Goal: Information Seeking & Learning: Learn about a topic

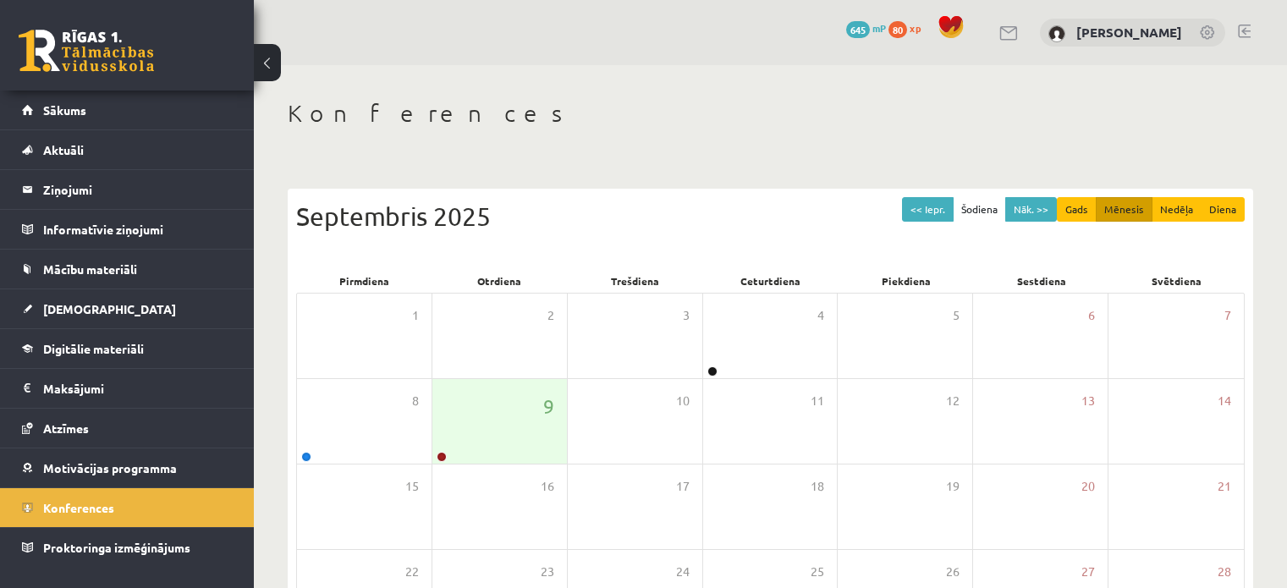
scroll to position [219, 0]
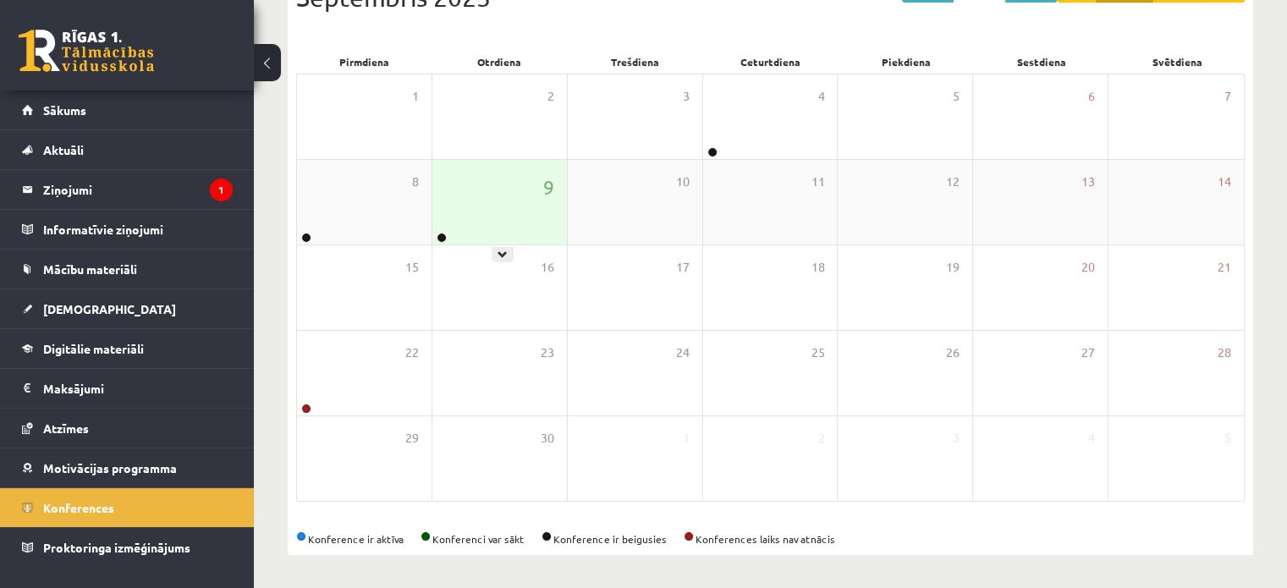
click at [506, 214] on div "9" at bounding box center [499, 202] width 135 height 85
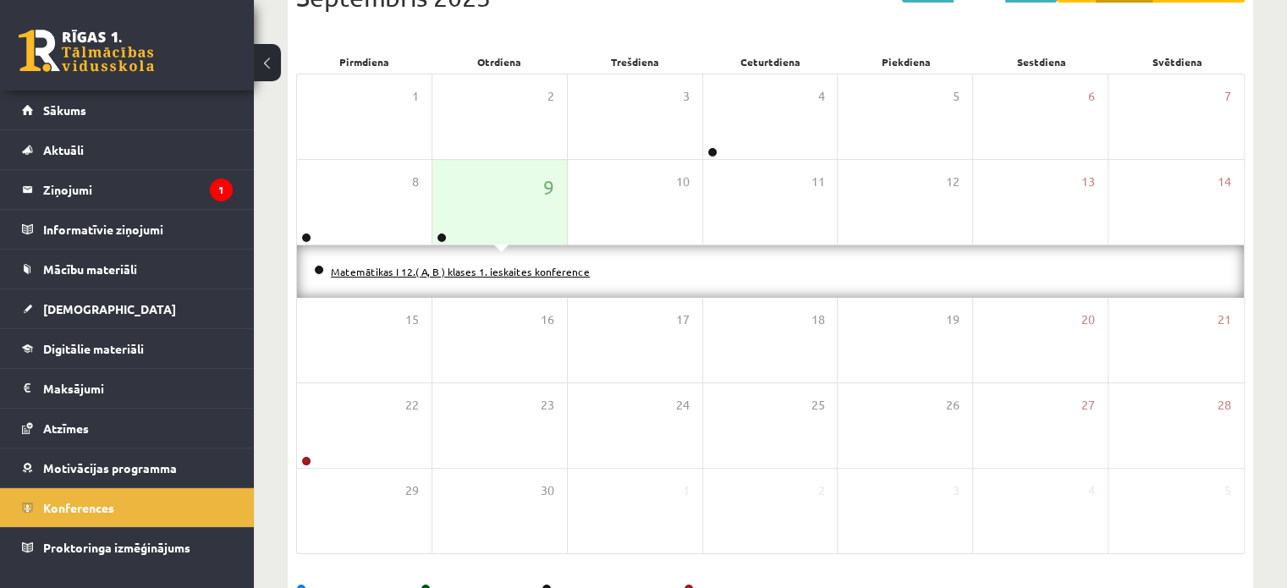
click at [458, 267] on link "Matemātikas I 12.( A, B ) klases 1. ieskaites konference" at bounding box center [460, 272] width 259 height 14
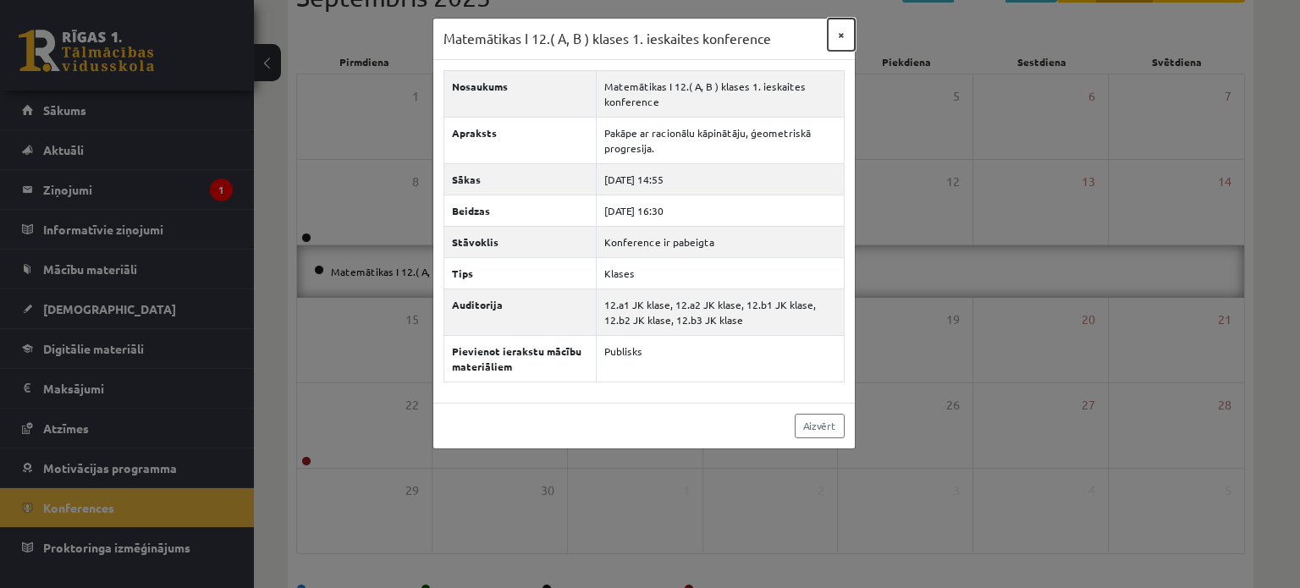
click at [841, 34] on button "×" at bounding box center [841, 35] width 27 height 32
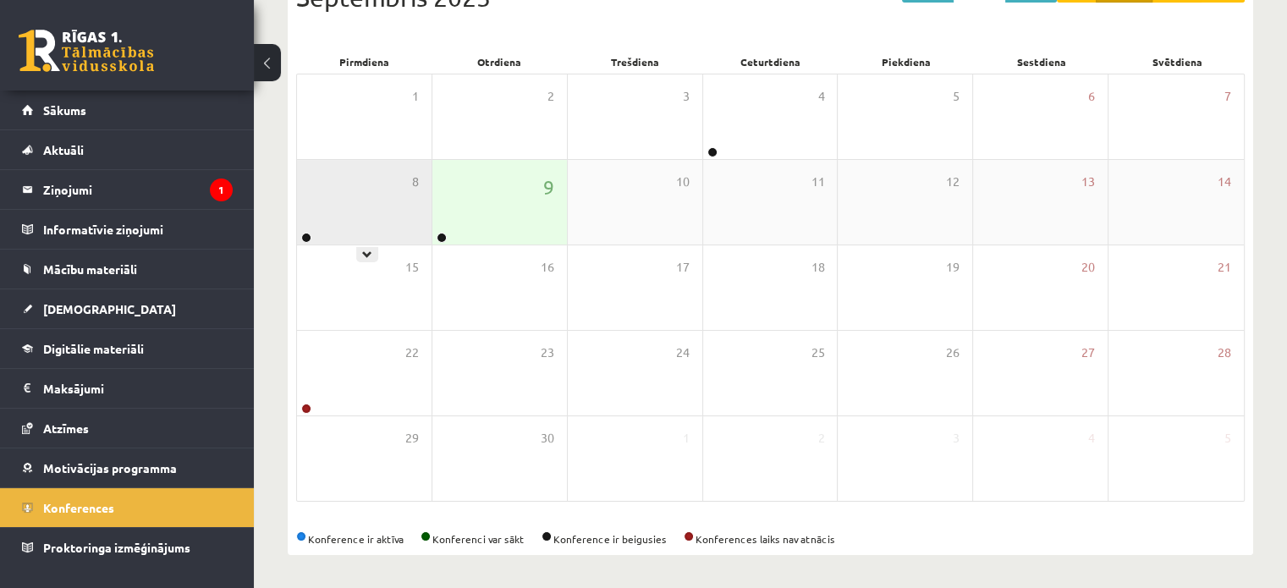
click at [366, 216] on div "8" at bounding box center [364, 202] width 135 height 85
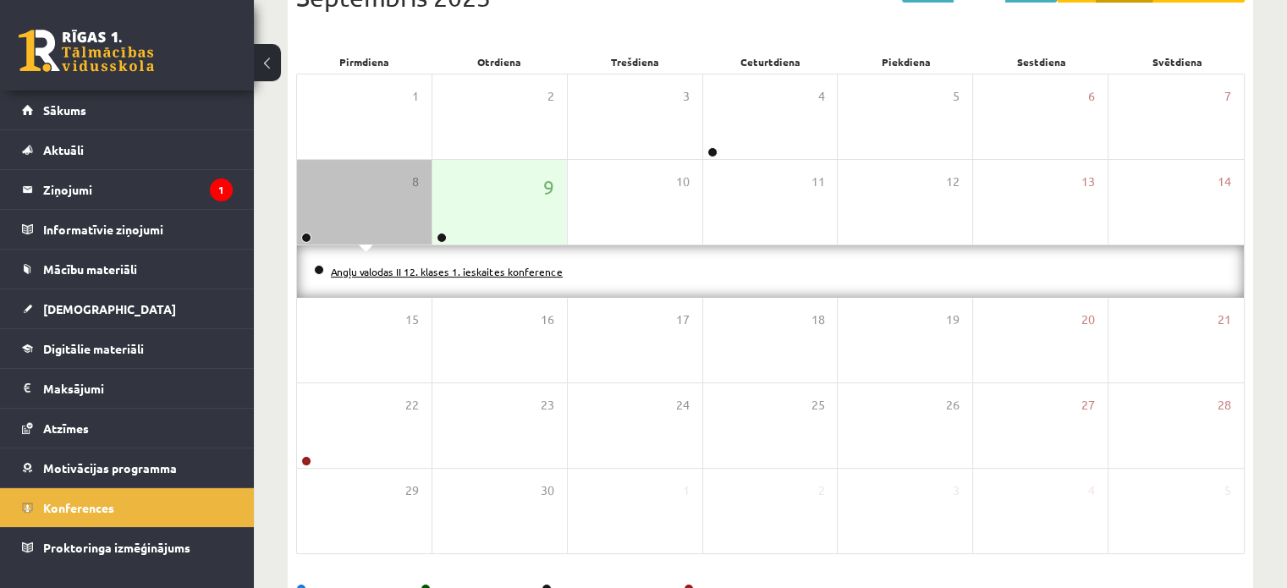
click at [376, 265] on link "Angļu valodas II 12. klases 1. ieskaites konference" at bounding box center [447, 272] width 232 height 14
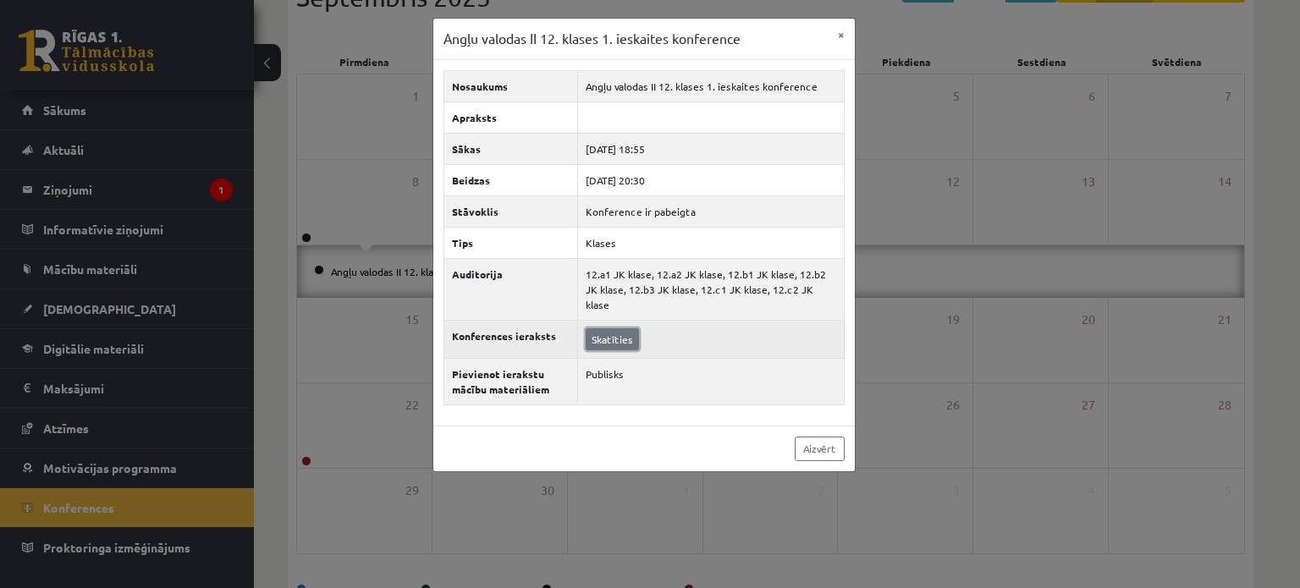
click at [614, 328] on link "Skatīties" at bounding box center [612, 339] width 53 height 22
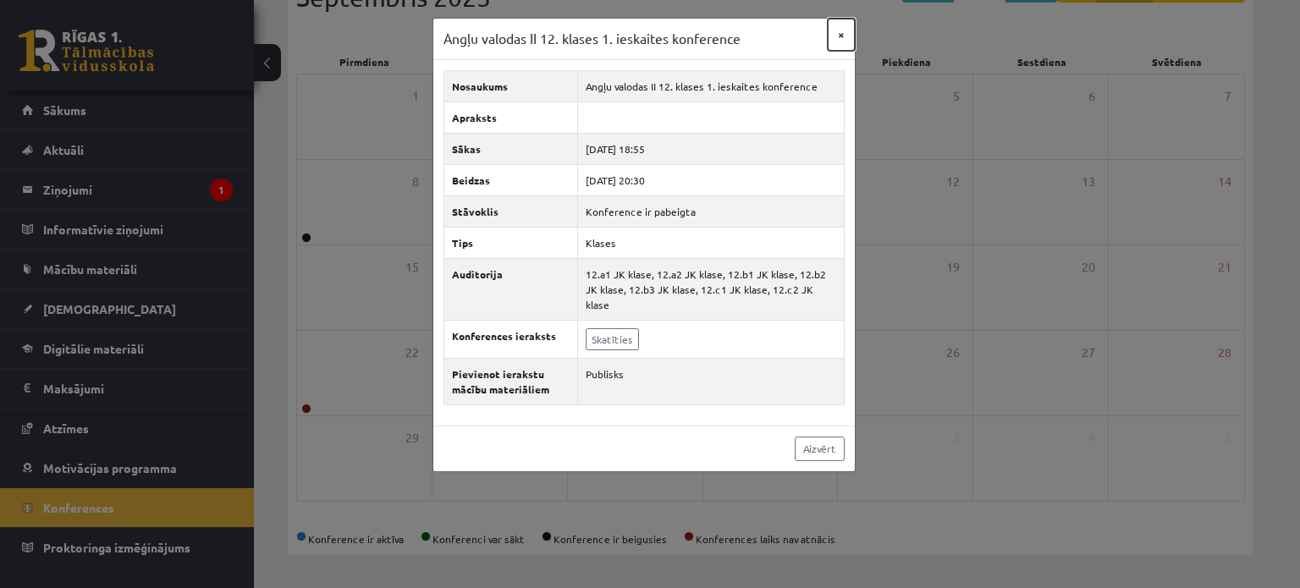
click at [841, 36] on button "×" at bounding box center [841, 35] width 27 height 32
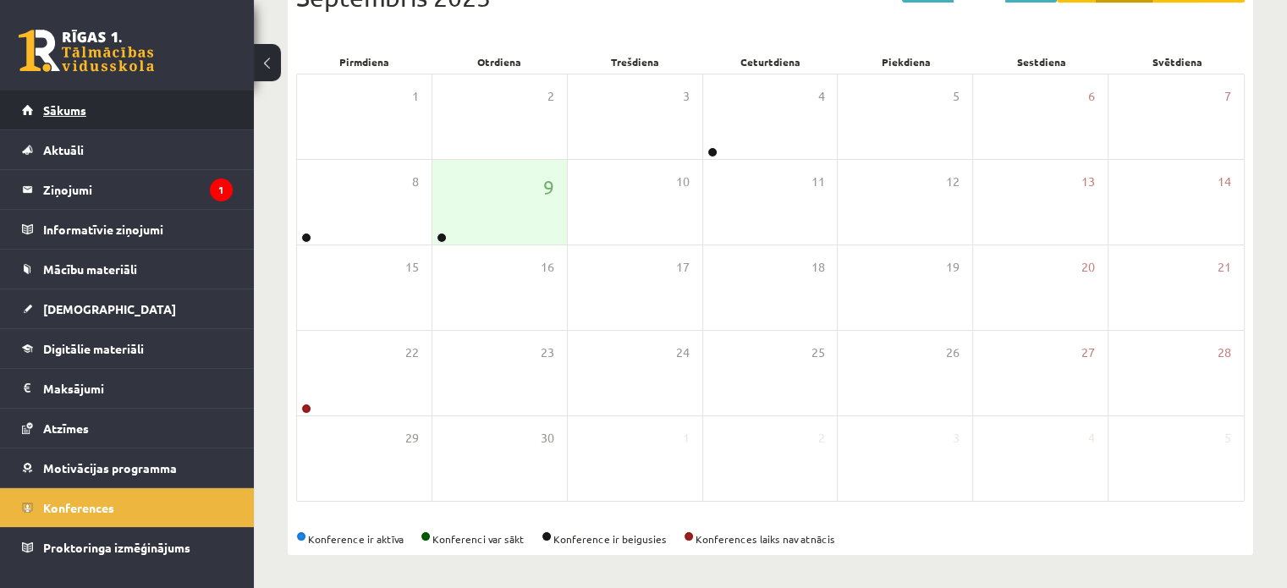
click at [149, 104] on link "Sākums" at bounding box center [127, 110] width 211 height 39
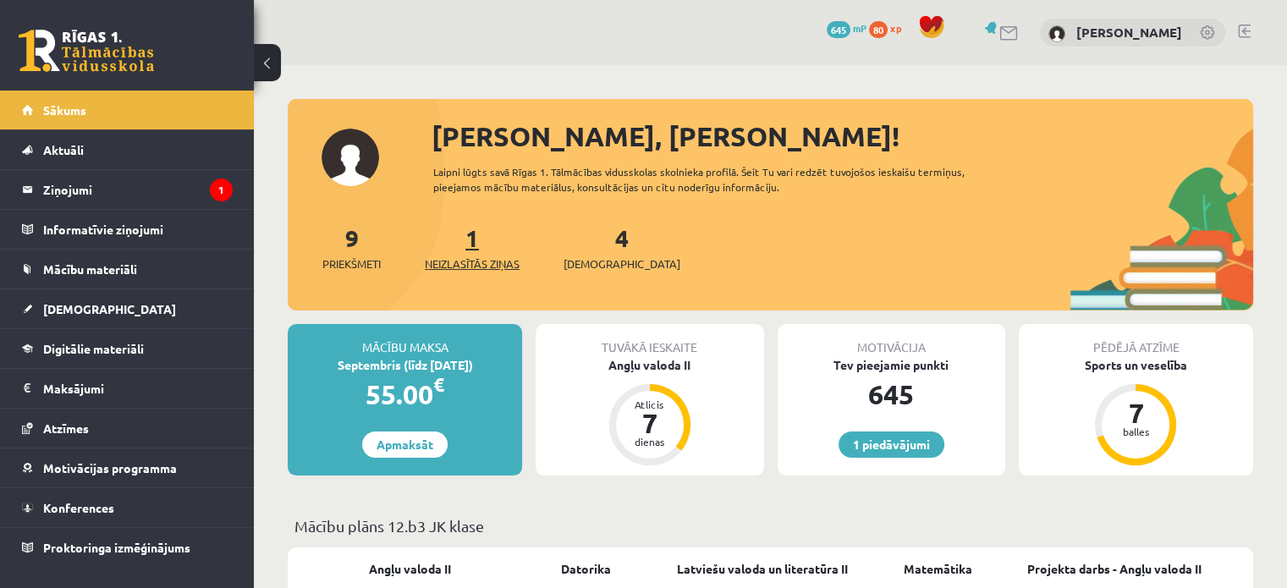
click at [484, 262] on span "Neizlasītās ziņas" at bounding box center [472, 264] width 95 height 17
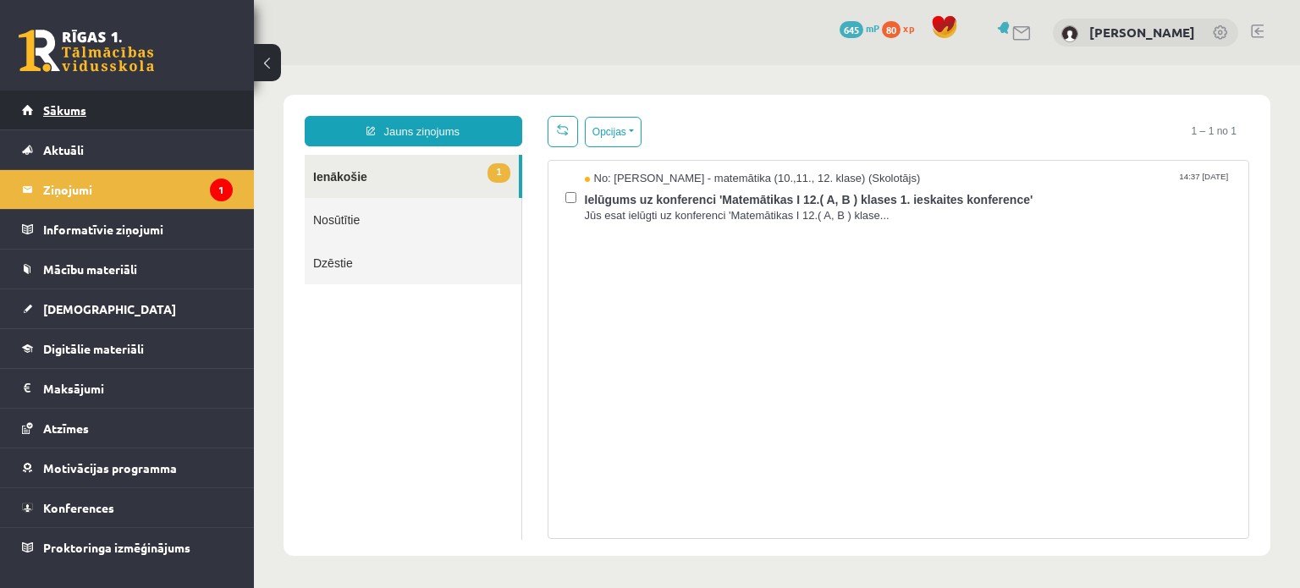
click at [54, 121] on link "Sākums" at bounding box center [127, 110] width 211 height 39
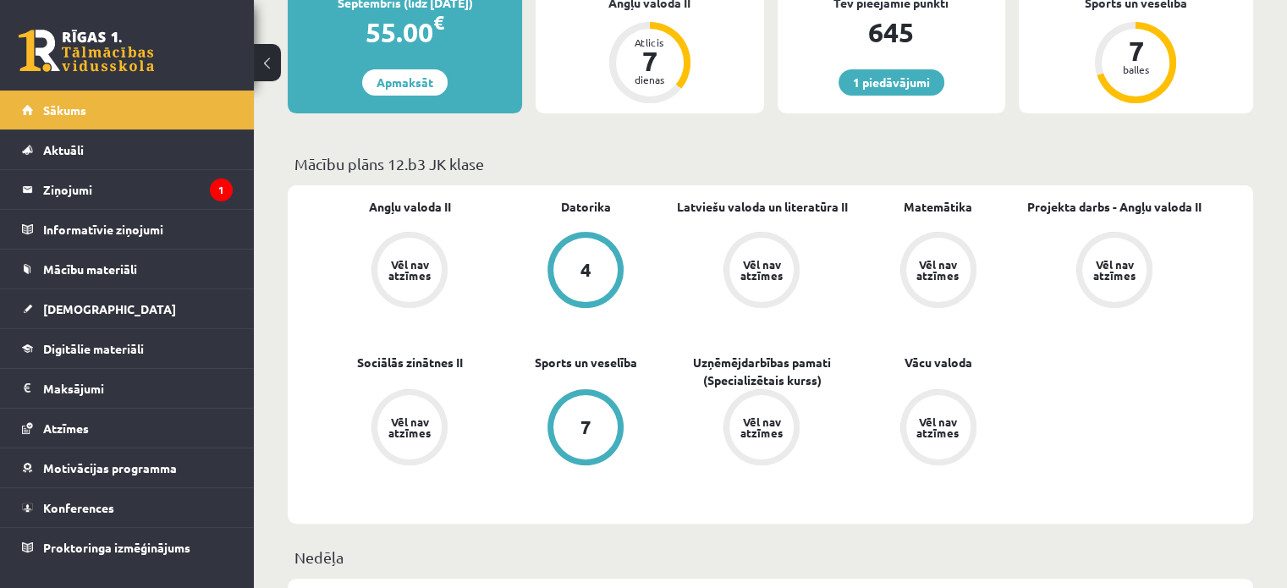
scroll to position [423, 0]
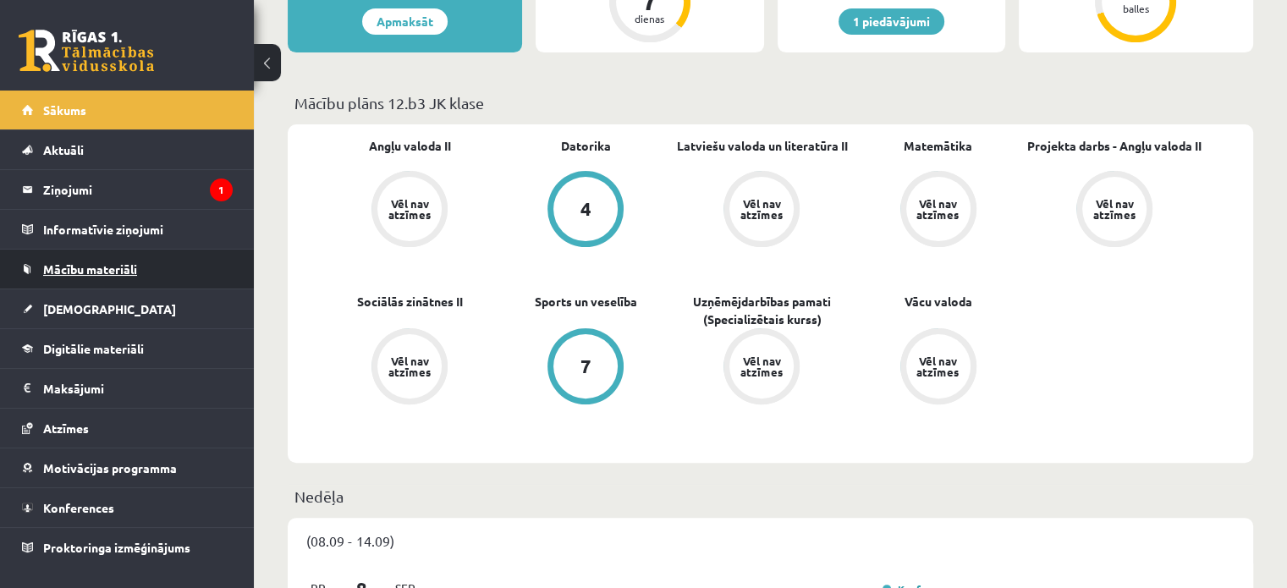
click at [113, 273] on span "Mācību materiāli" at bounding box center [90, 269] width 94 height 15
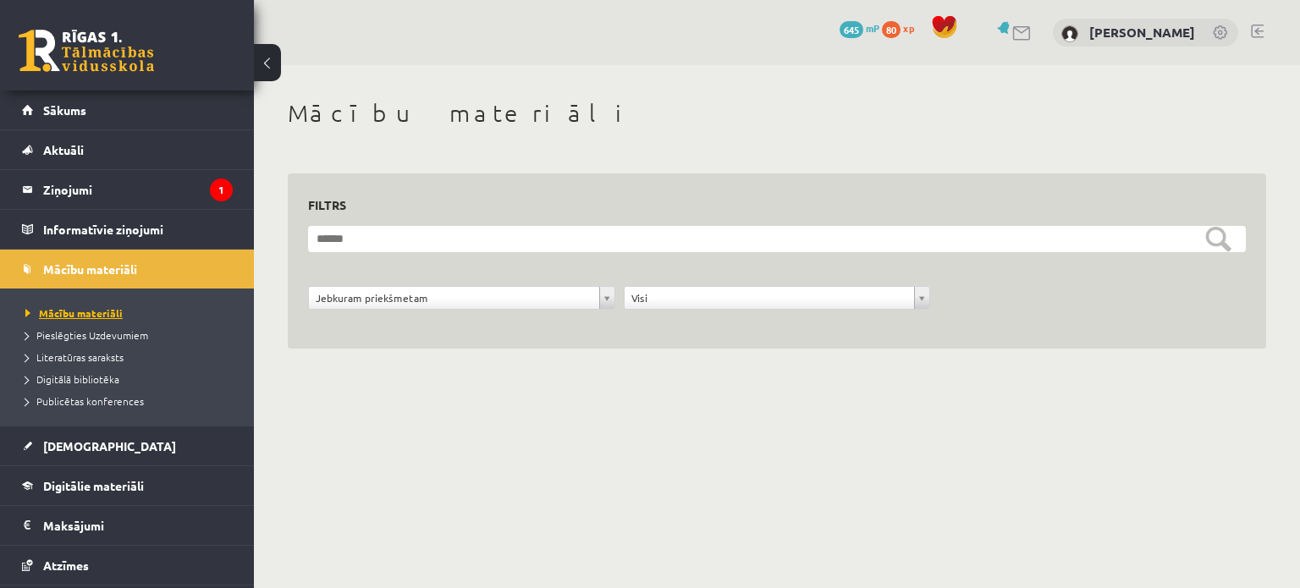
click at [84, 310] on span "Mācību materiāli" at bounding box center [73, 313] width 97 height 14
click at [91, 328] on span "Pieslēgties Uzdevumiem" at bounding box center [86, 335] width 123 height 14
click at [118, 351] on span "Literatūras saraksts" at bounding box center [74, 357] width 98 height 14
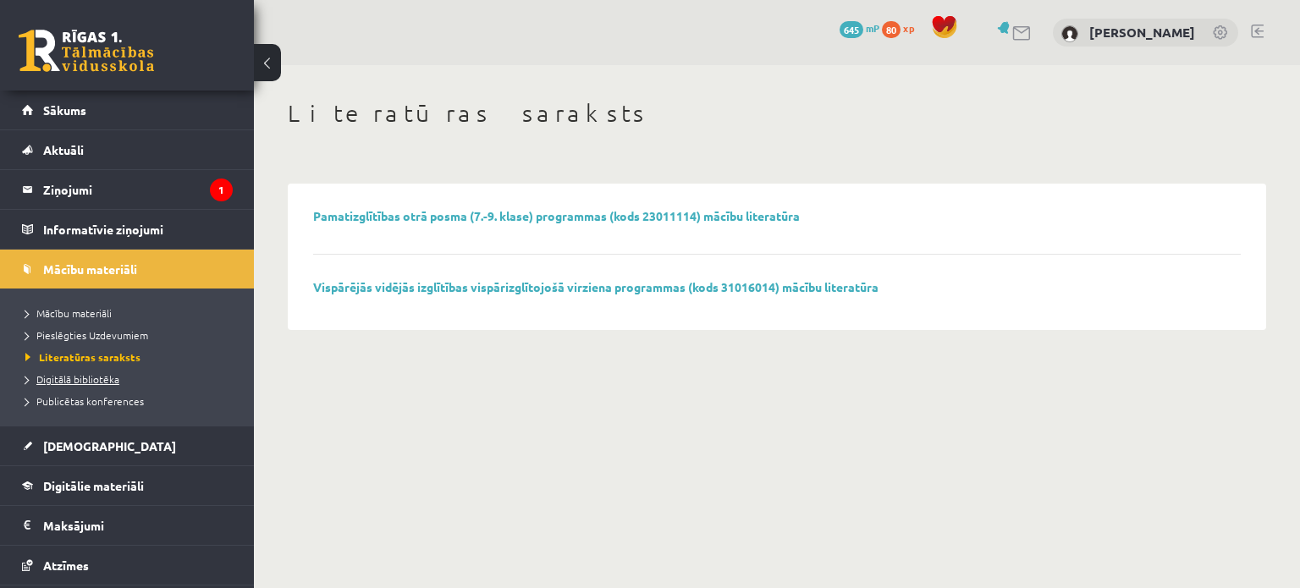
click at [81, 375] on span "Digitālā bibliotēka" at bounding box center [72, 379] width 94 height 14
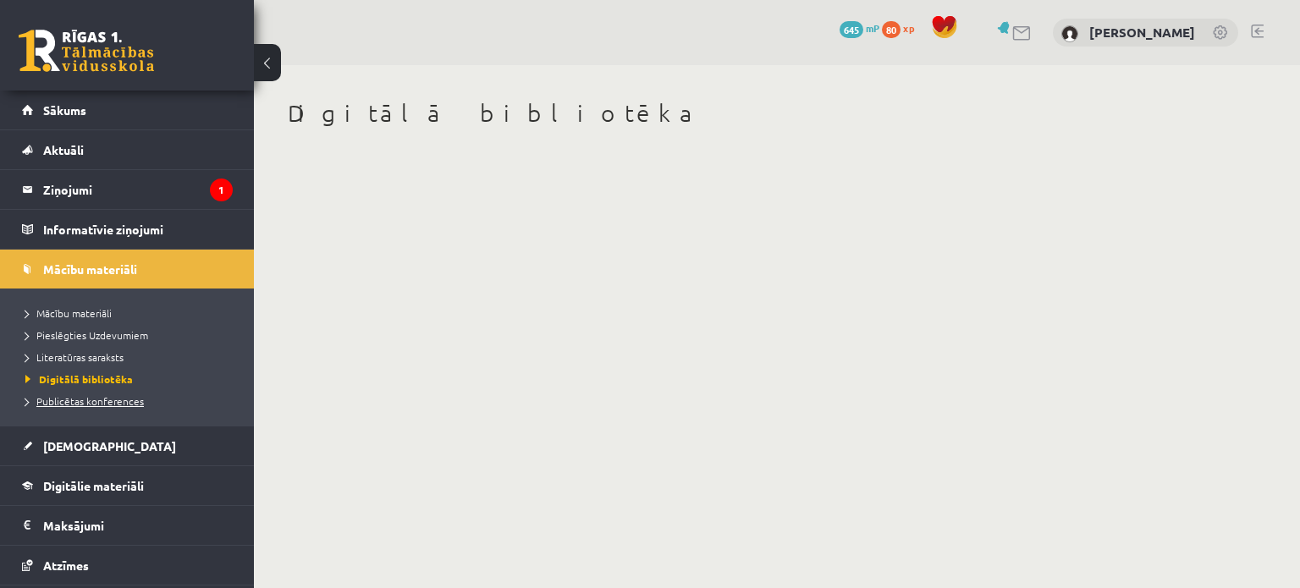
click at [98, 398] on span "Publicētas konferences" at bounding box center [84, 401] width 118 height 14
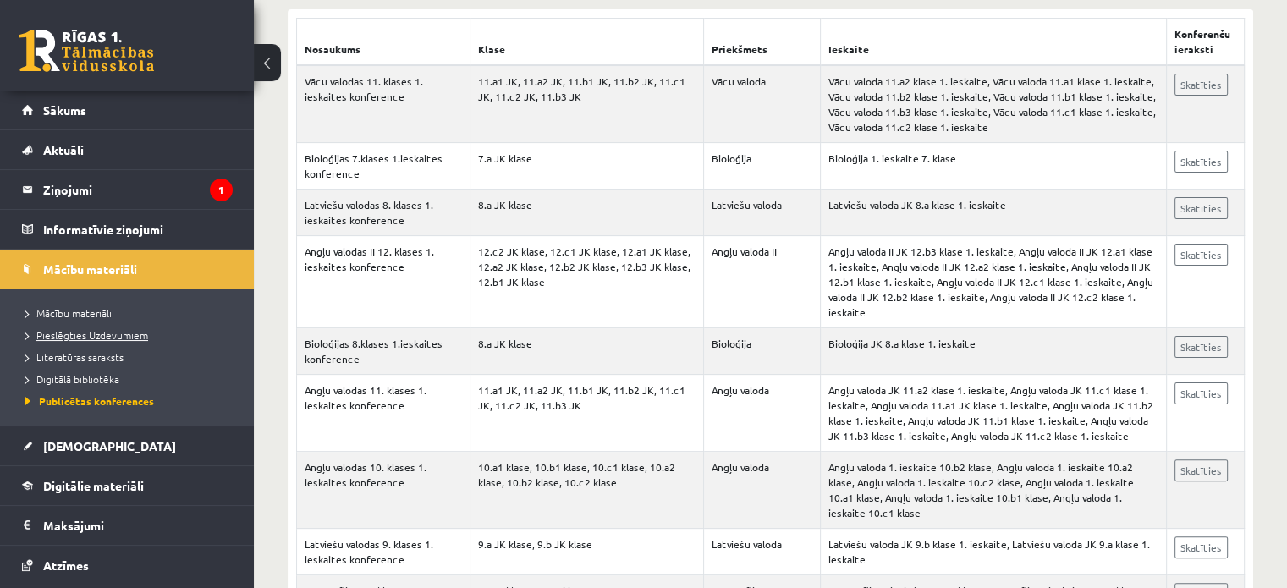
scroll to position [254, 0]
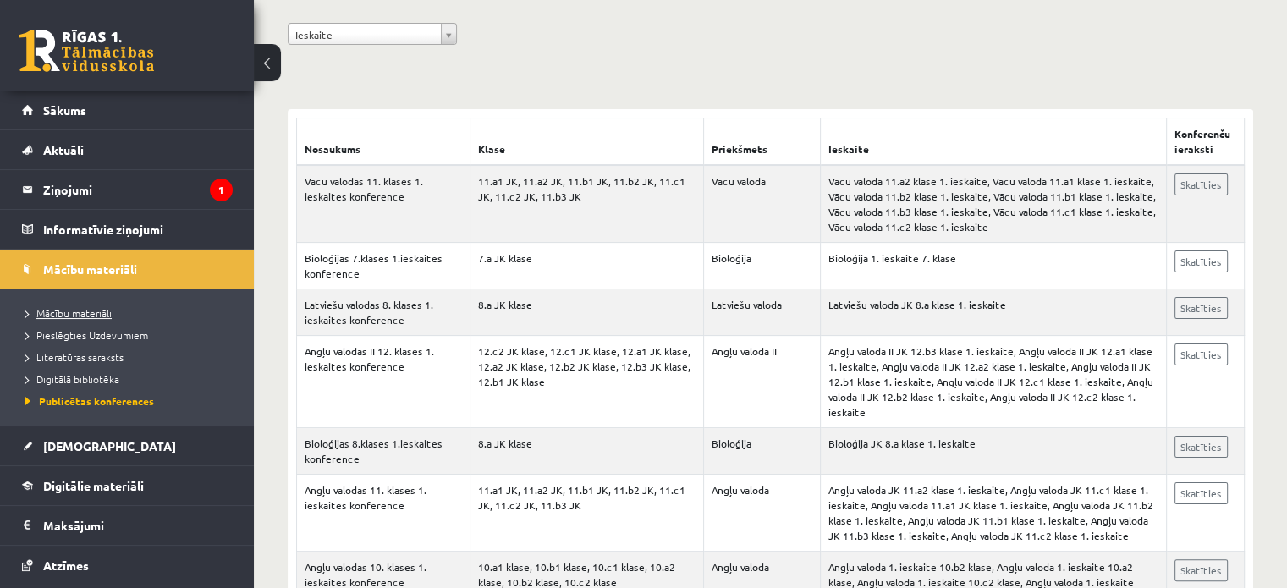
click at [101, 312] on span "Mācību materiāli" at bounding box center [68, 313] width 86 height 14
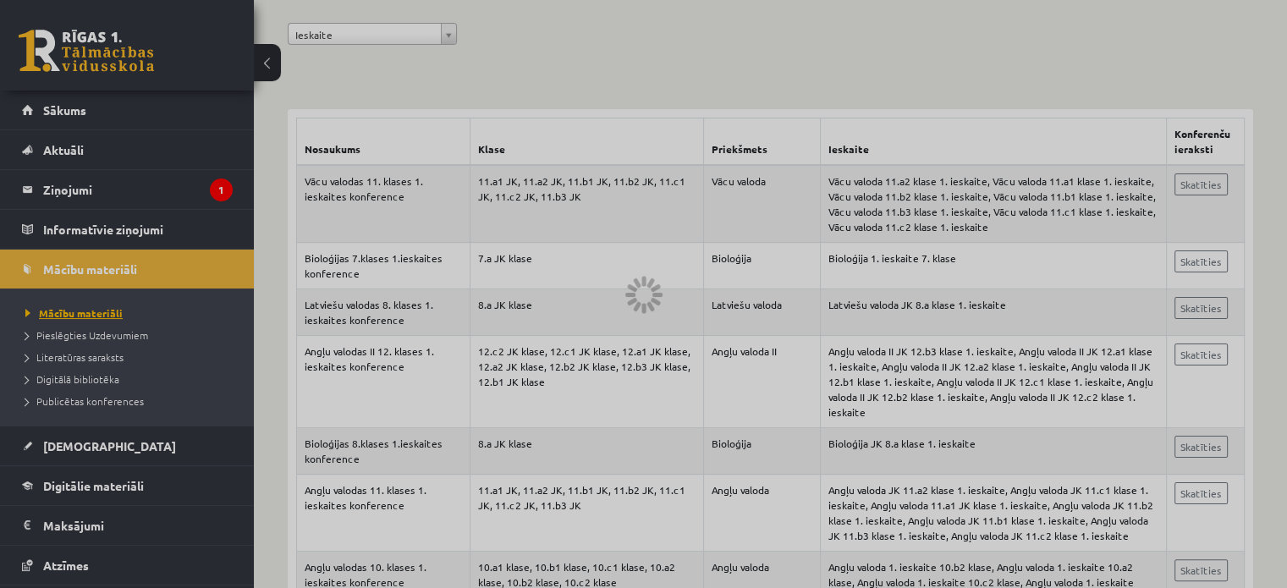
click at [101, 312] on div at bounding box center [643, 294] width 1287 height 588
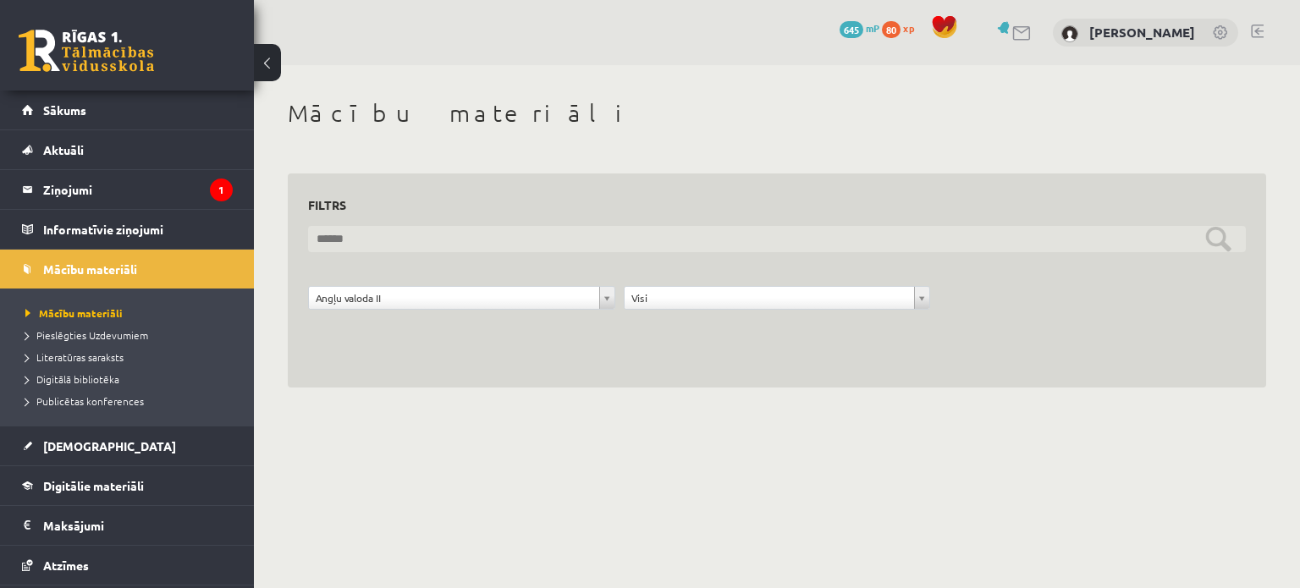
click at [1049, 234] on input "text" at bounding box center [777, 239] width 938 height 26
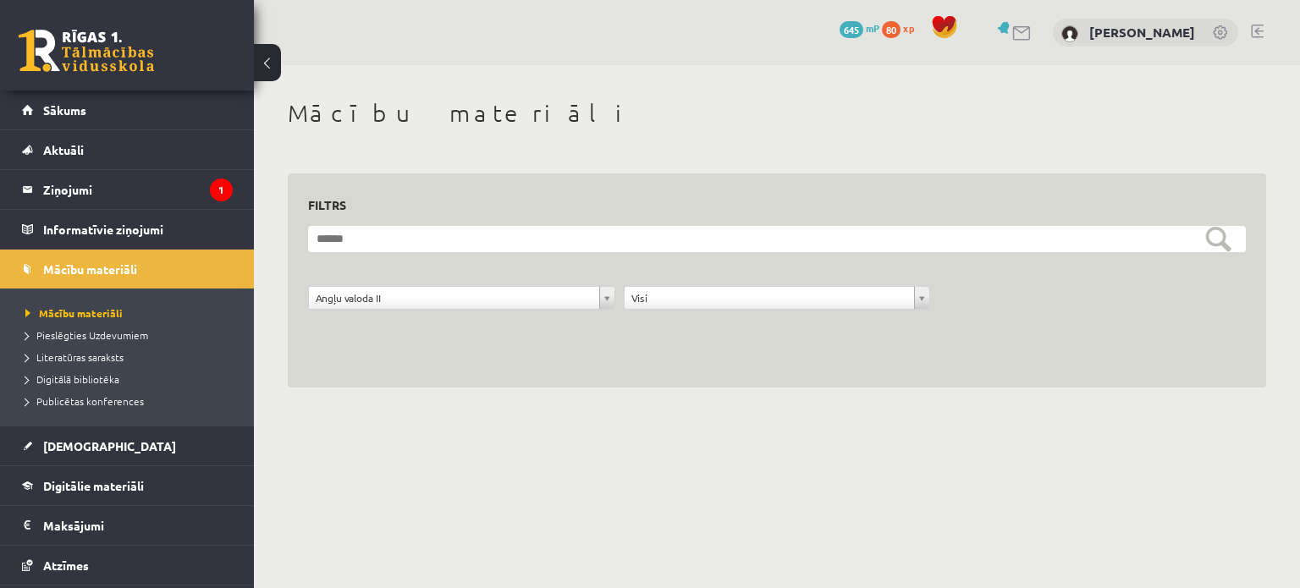
click at [399, 405] on div "**********" at bounding box center [777, 243] width 1046 height 356
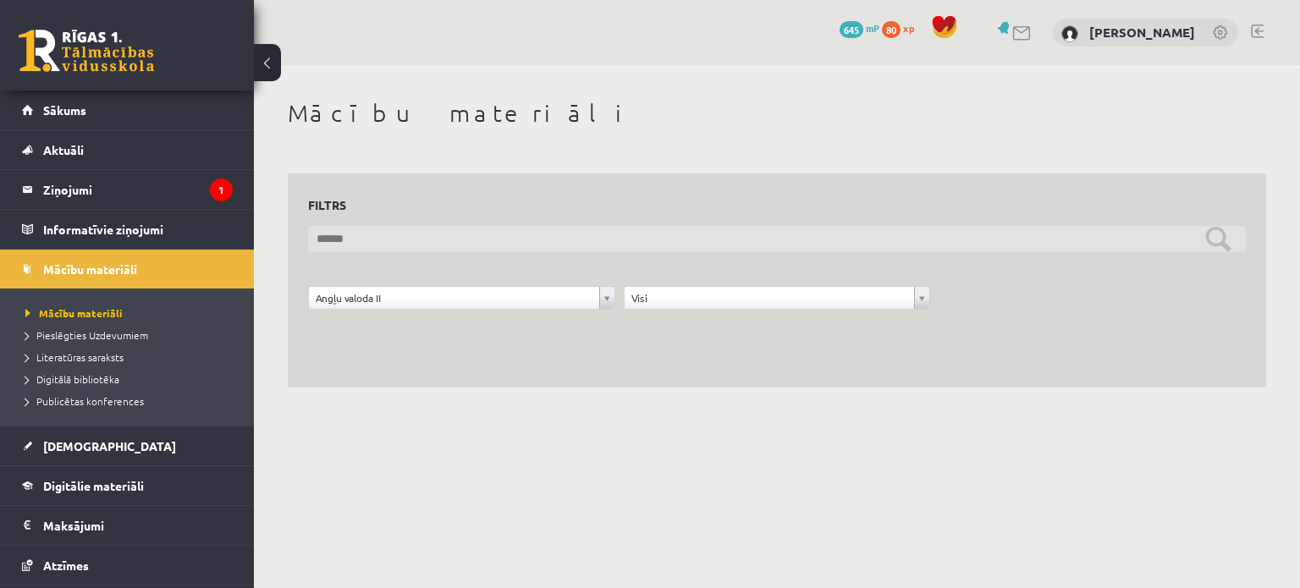
drag, startPoint x: 1242, startPoint y: 226, endPoint x: 1220, endPoint y: 232, distance: 22.8
click at [1220, 232] on input "text" at bounding box center [777, 239] width 938 height 26
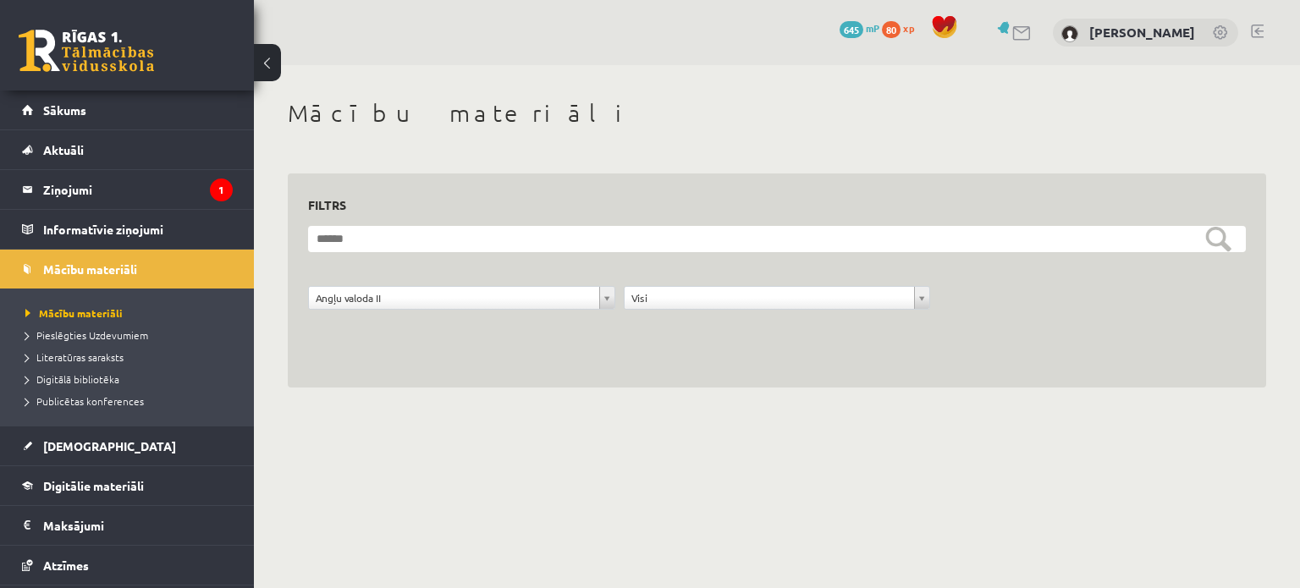
click at [514, 361] on div "**********" at bounding box center [777, 280] width 978 height 215
click at [77, 481] on span "Digitālie materiāli" at bounding box center [93, 485] width 101 height 15
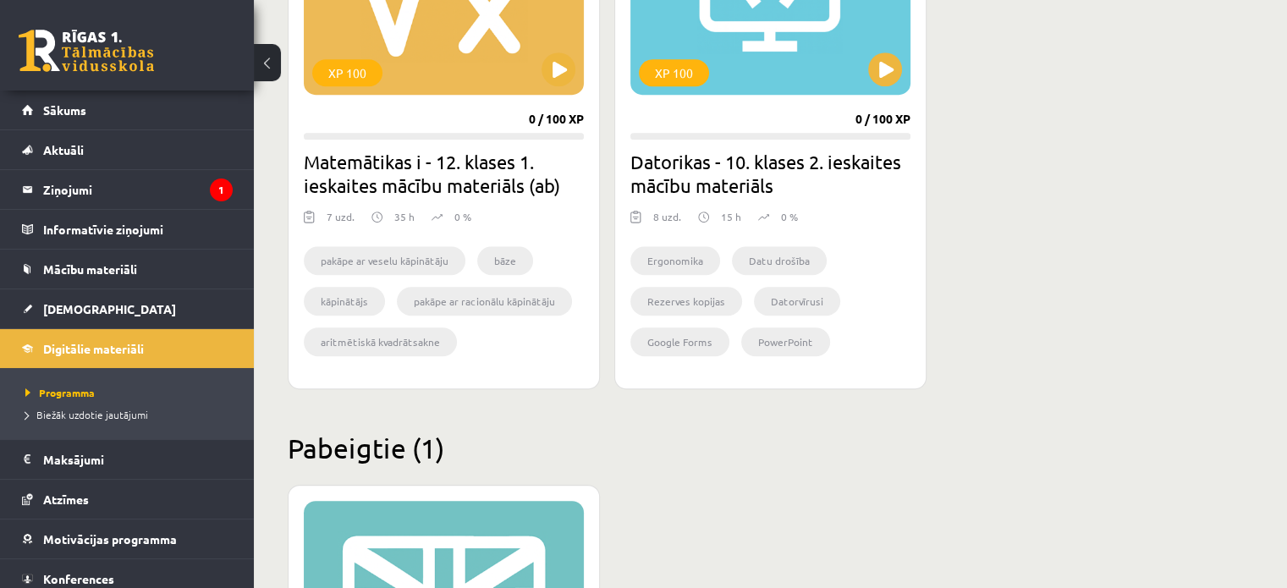
scroll to position [1523, 0]
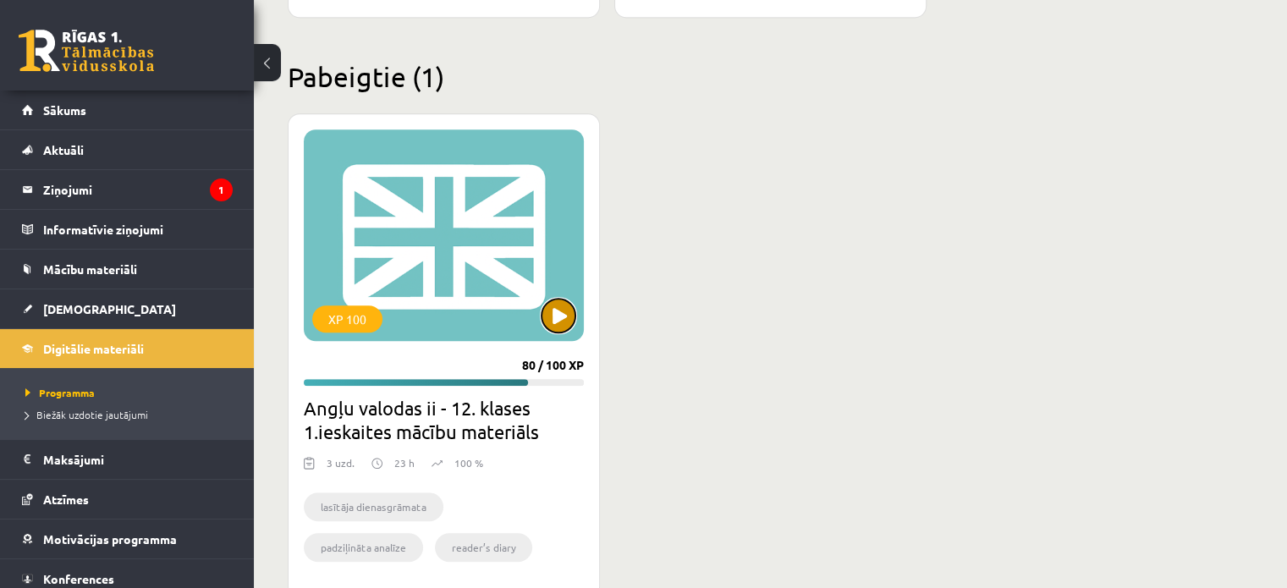
click at [555, 304] on button at bounding box center [559, 316] width 34 height 34
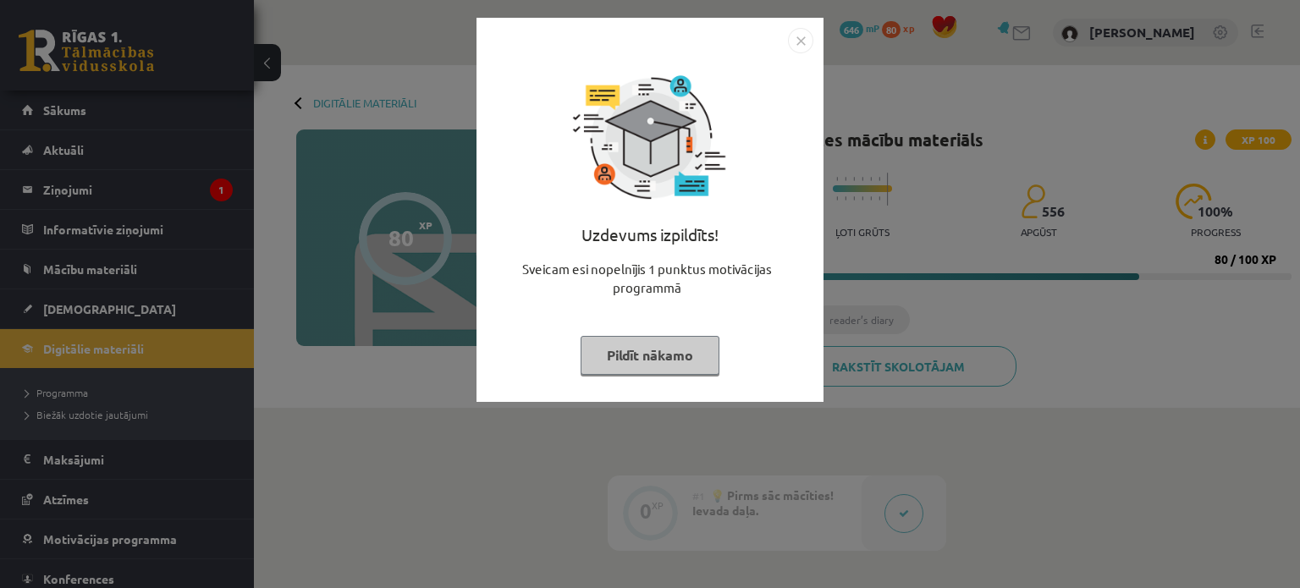
click at [802, 28] on img "Close" at bounding box center [800, 40] width 25 height 25
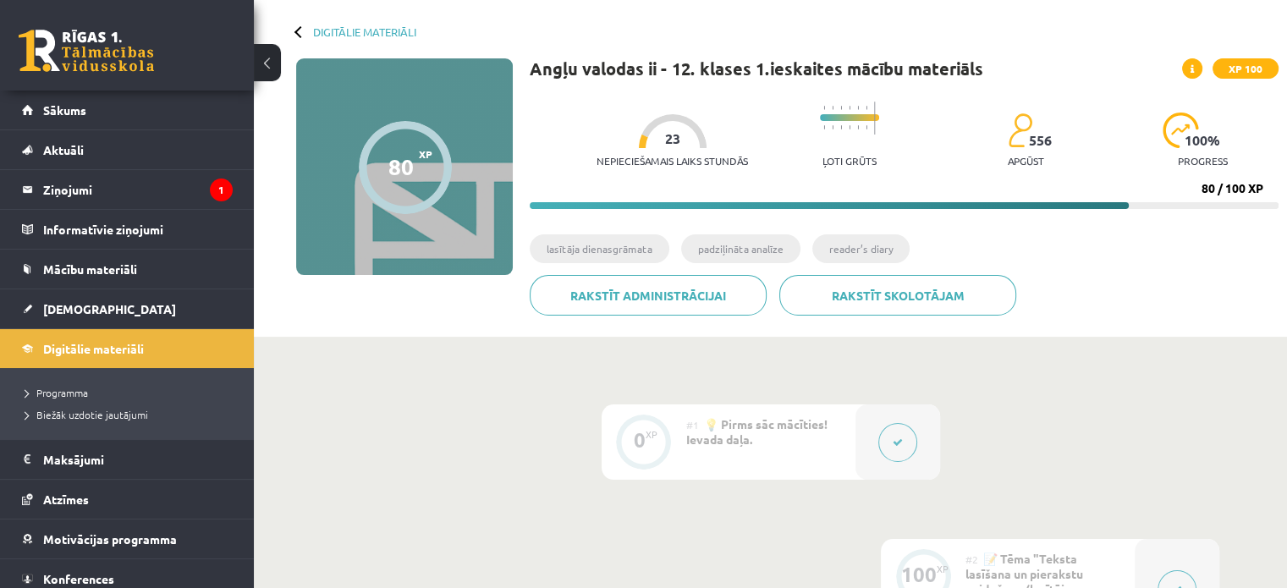
scroll to position [169, 0]
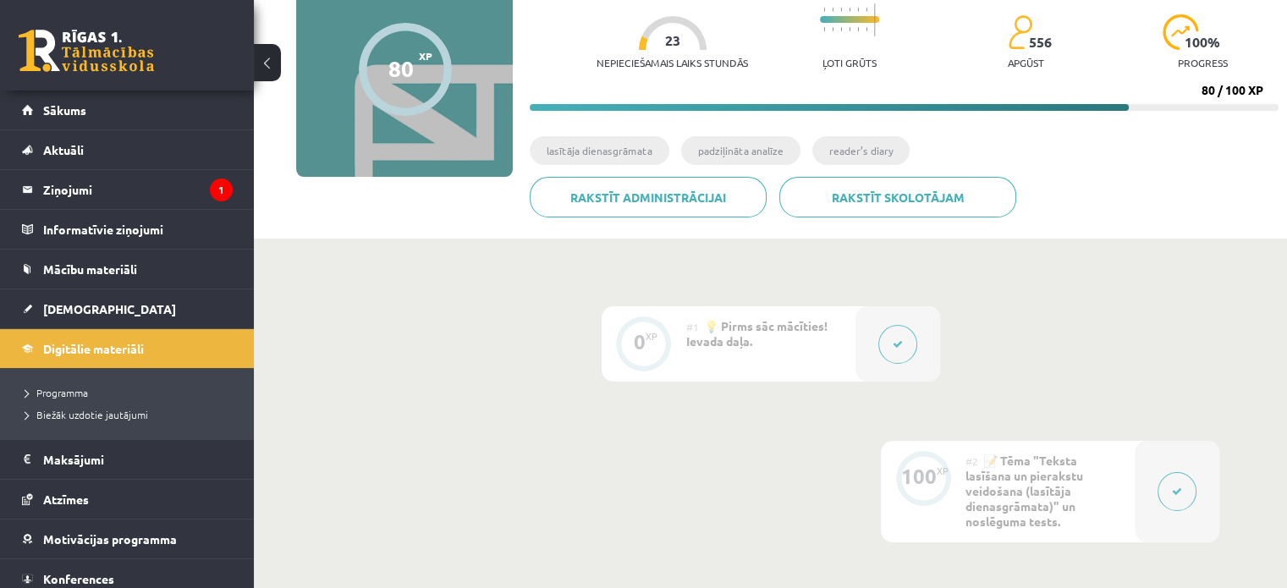
click at [622, 150] on li "lasītāja dienasgrāmata" at bounding box center [600, 150] width 140 height 29
click at [681, 243] on div "0 XP #1 💡 Pirms sāc mācīties! Ievada daļa. 100 XP #2 📝 Tēma "Teksta lasīšana un…" at bounding box center [770, 521] width 1033 height 565
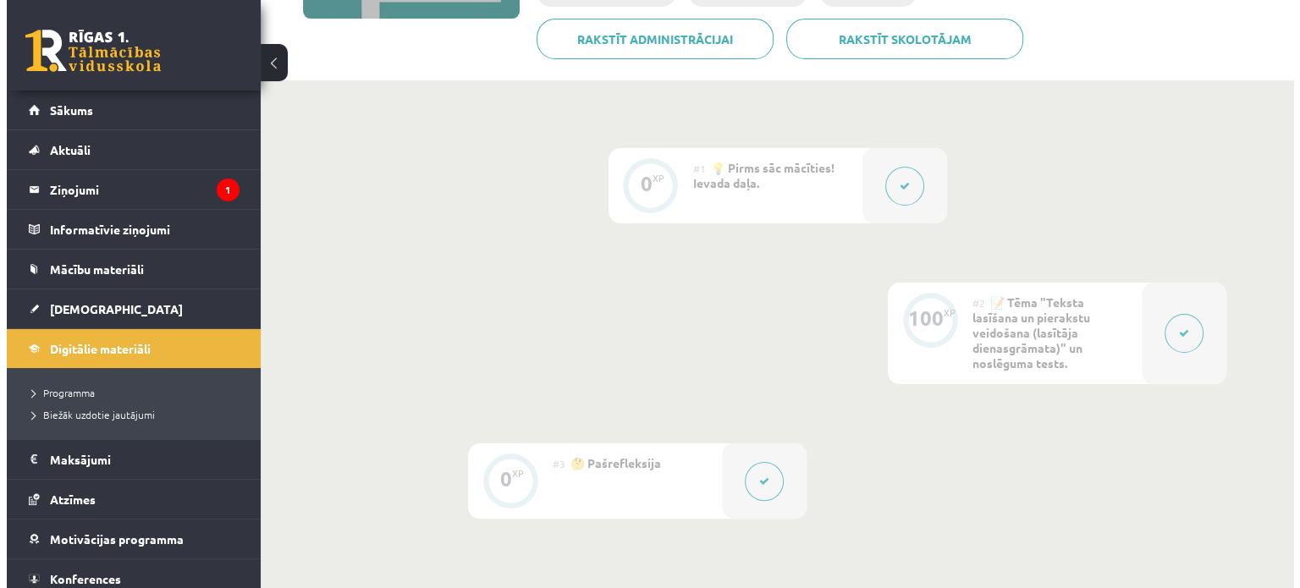
scroll to position [339, 0]
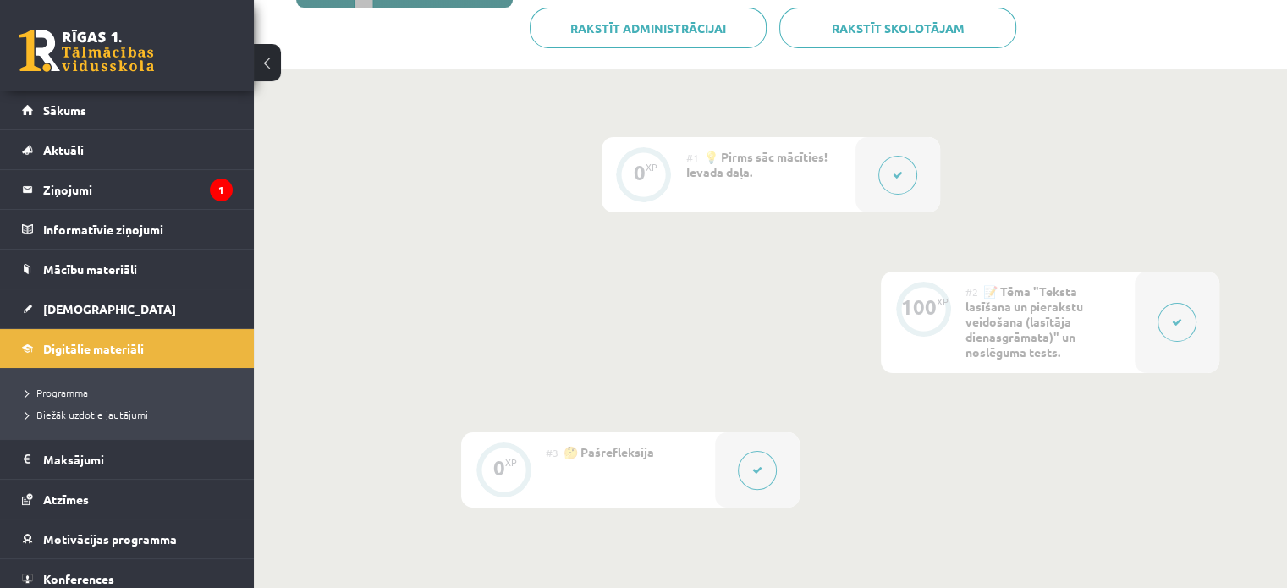
click at [1188, 328] on button at bounding box center [1177, 322] width 39 height 39
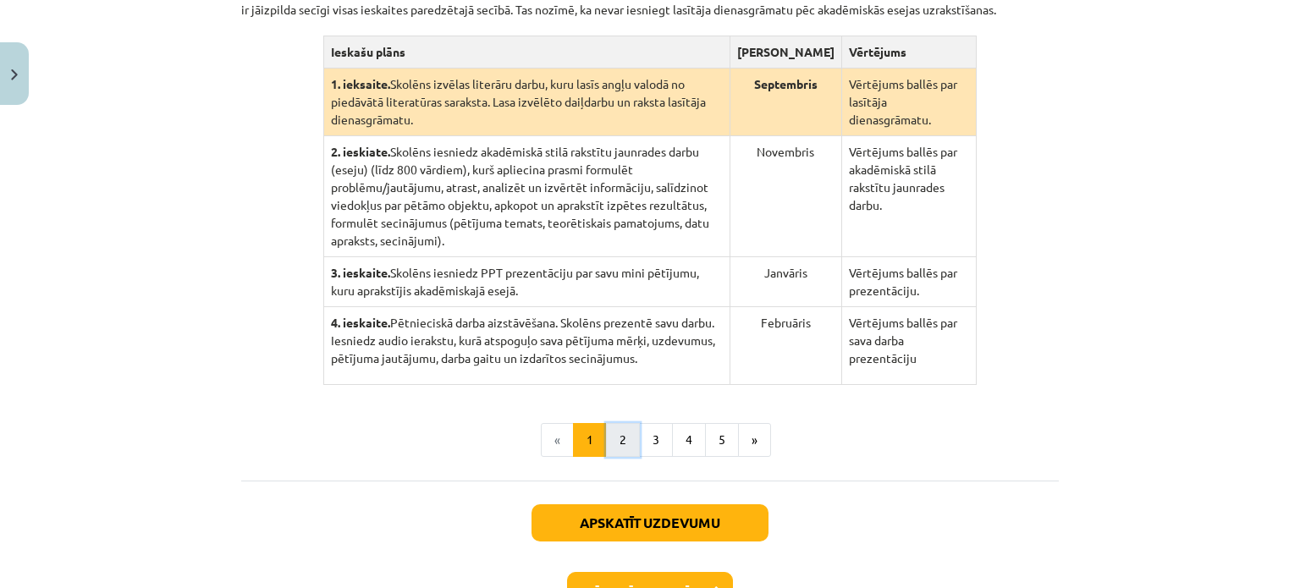
click at [615, 423] on button "2" at bounding box center [623, 440] width 34 height 34
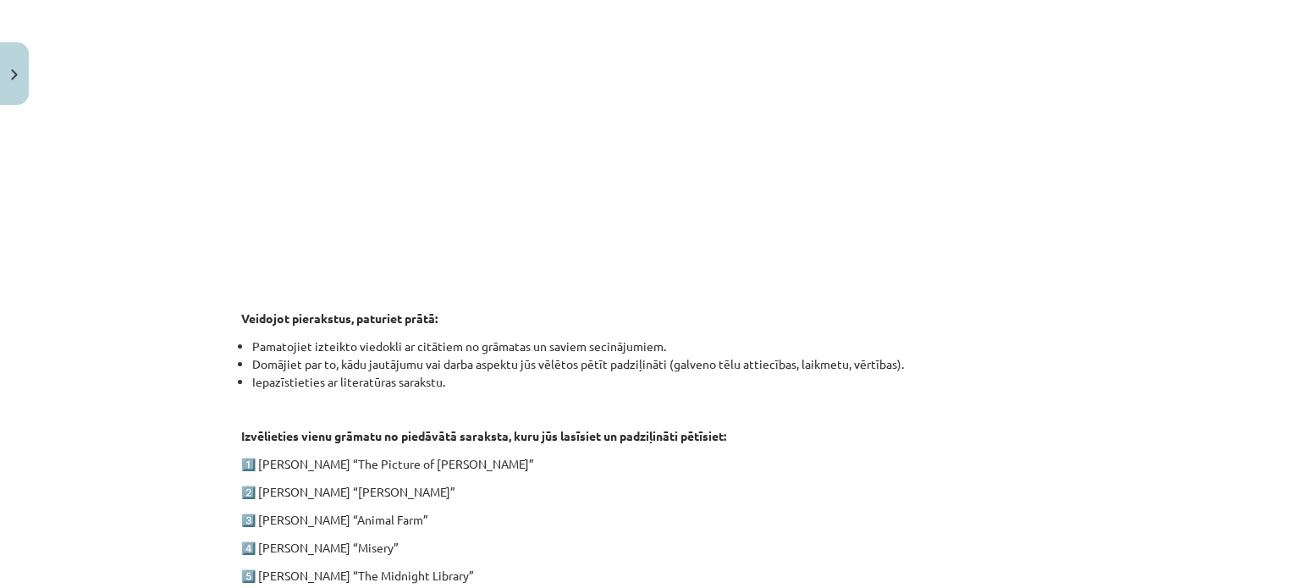
scroll to position [837, 0]
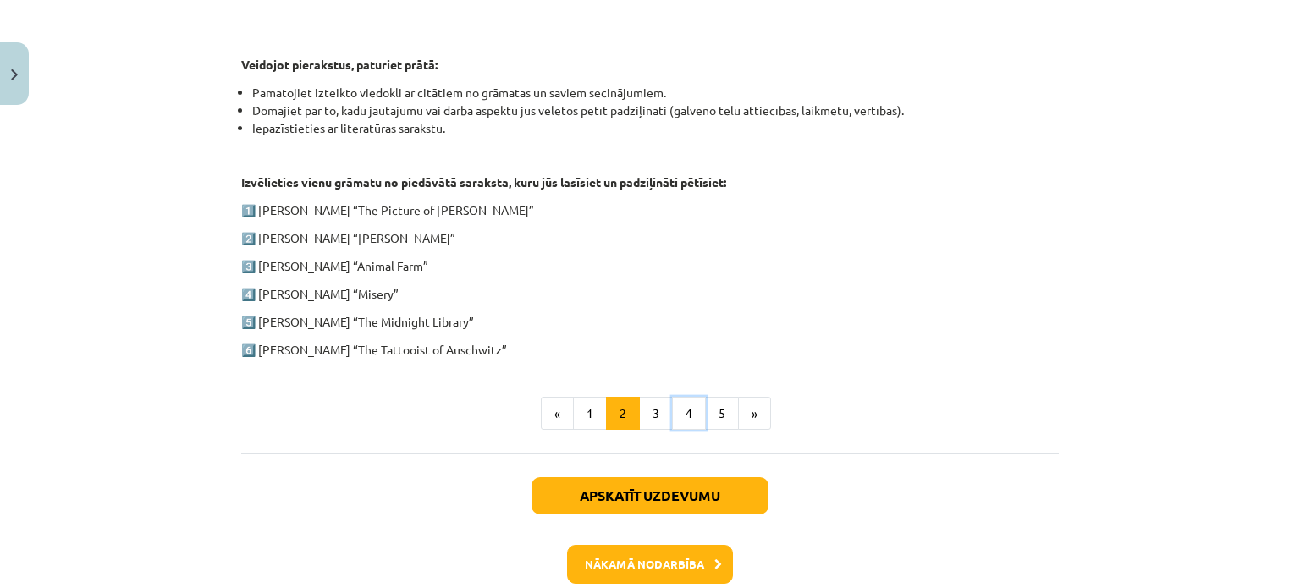
click at [673, 402] on button "4" at bounding box center [689, 414] width 34 height 34
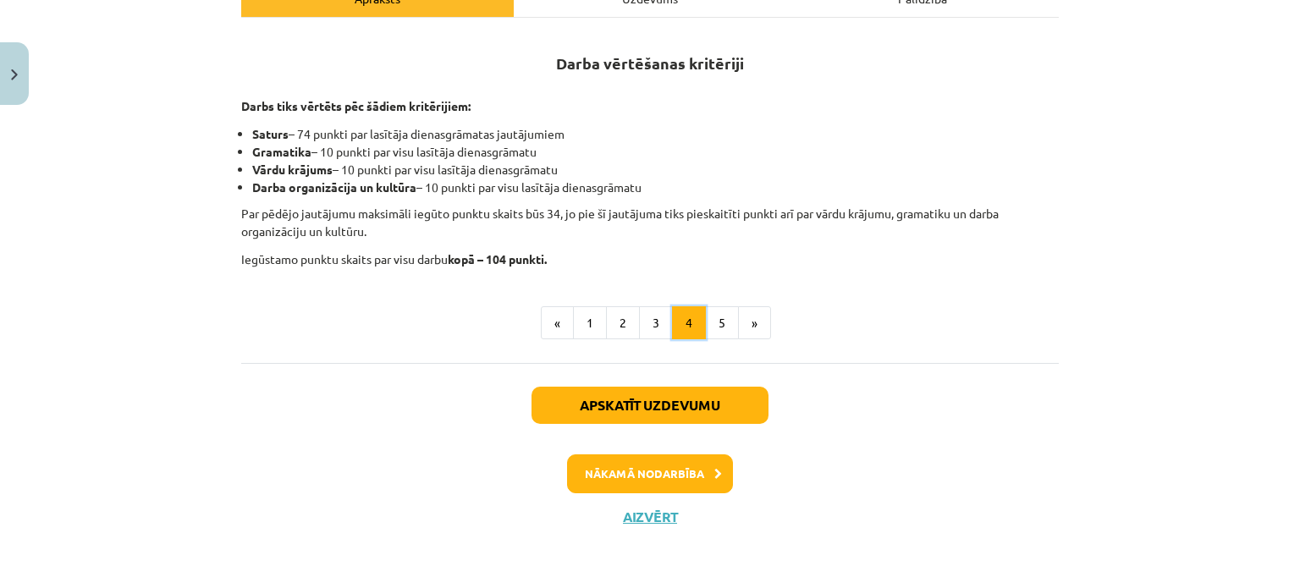
scroll to position [295, 0]
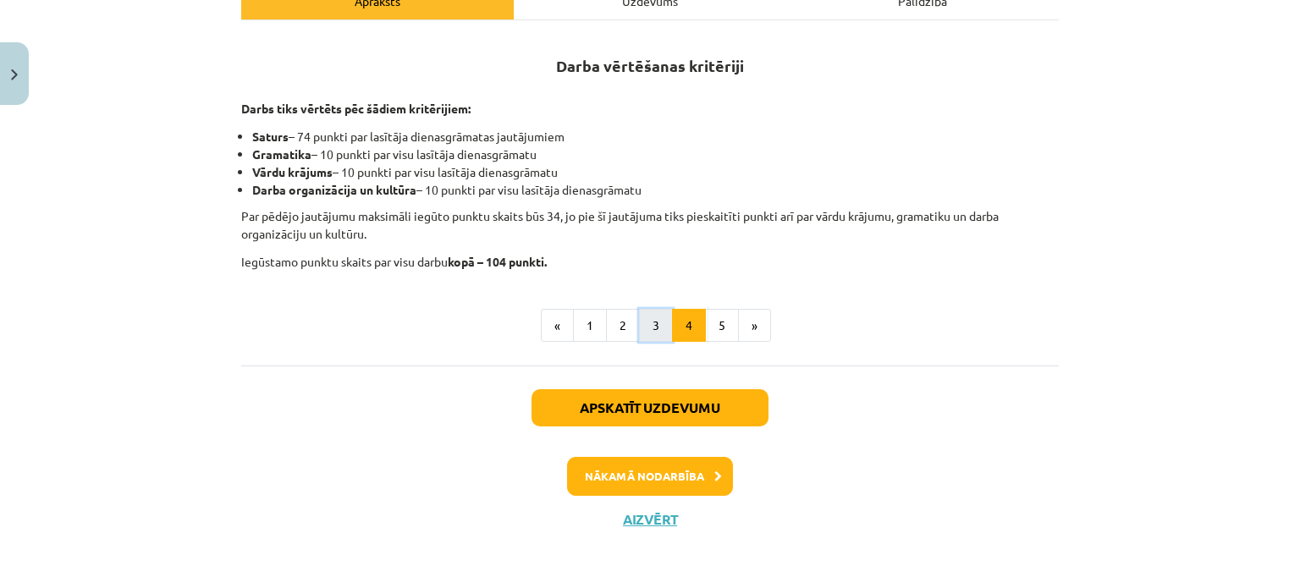
click at [653, 317] on button "3" at bounding box center [656, 326] width 34 height 34
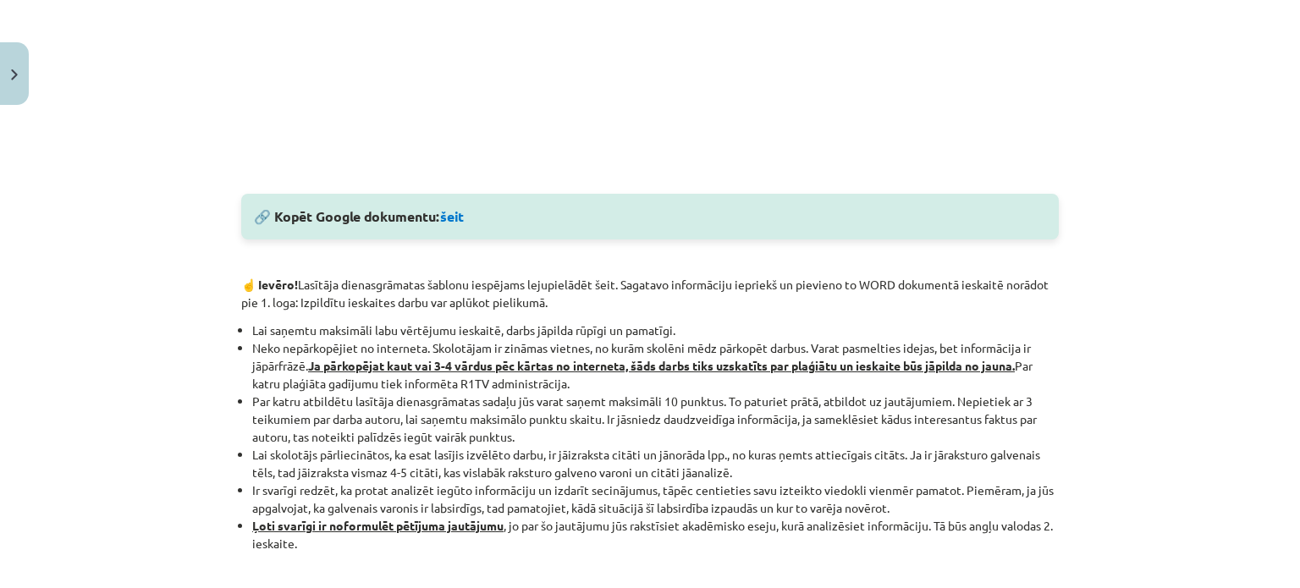
scroll to position [887, 0]
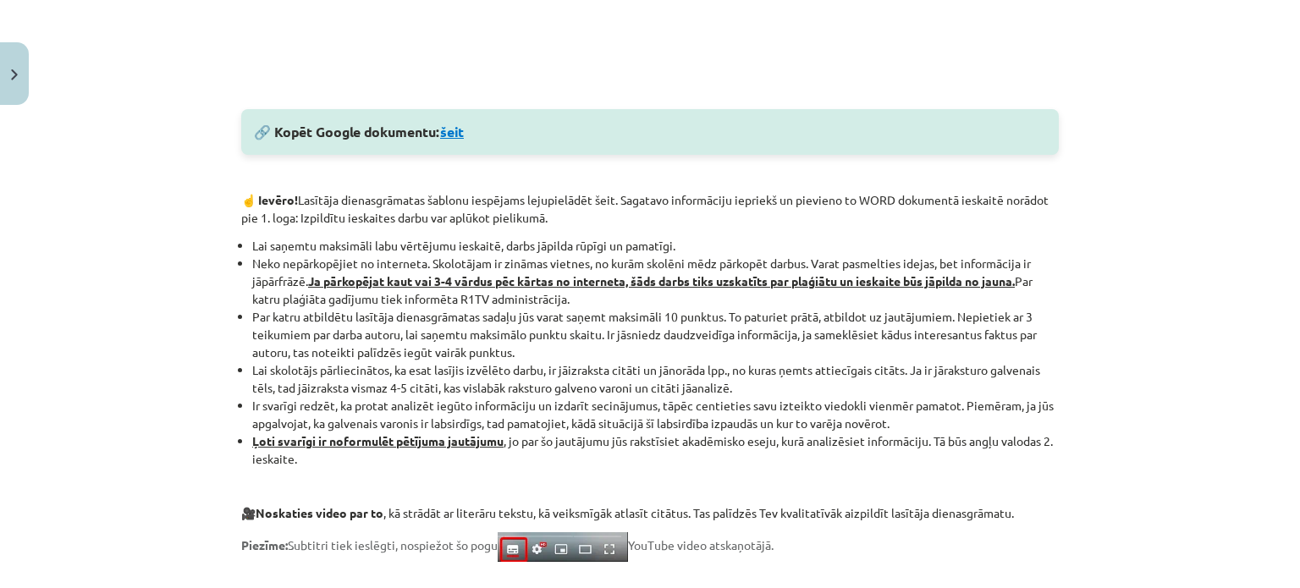
click at [464, 125] on link "šeit" at bounding box center [452, 132] width 24 height 18
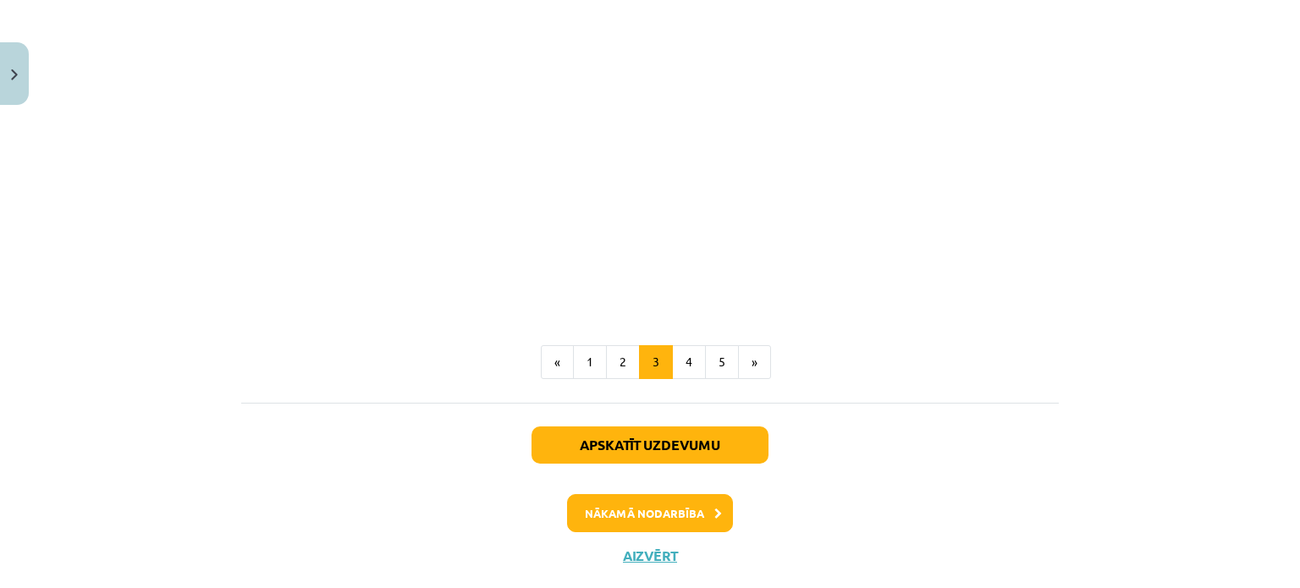
scroll to position [1500, 0]
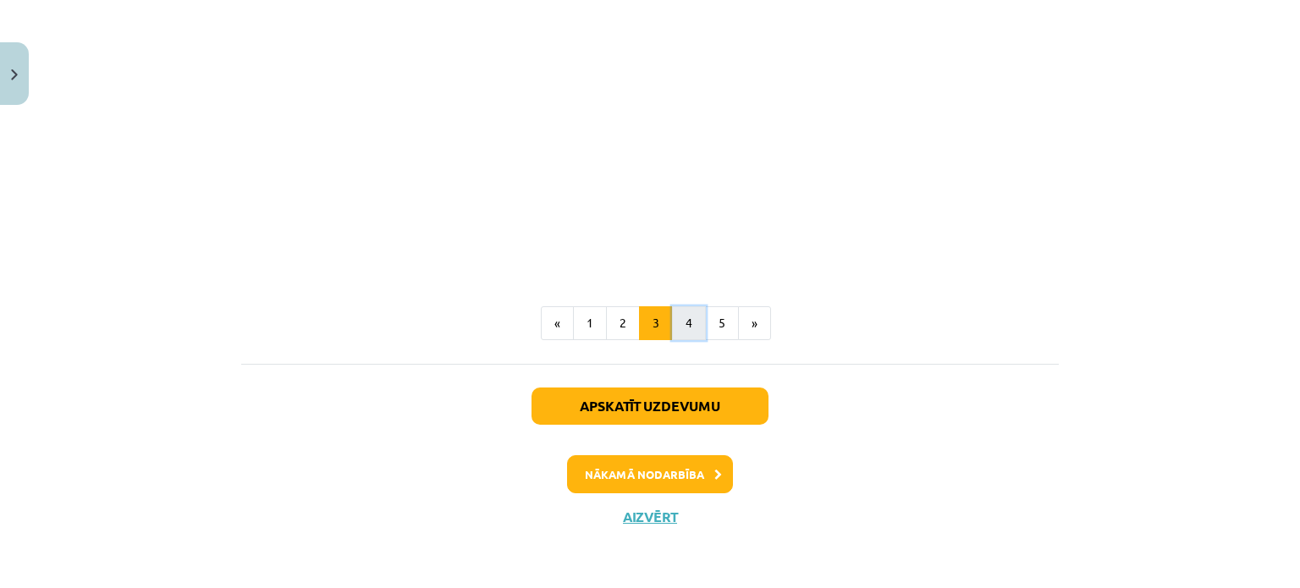
click at [685, 322] on button "4" at bounding box center [689, 323] width 34 height 34
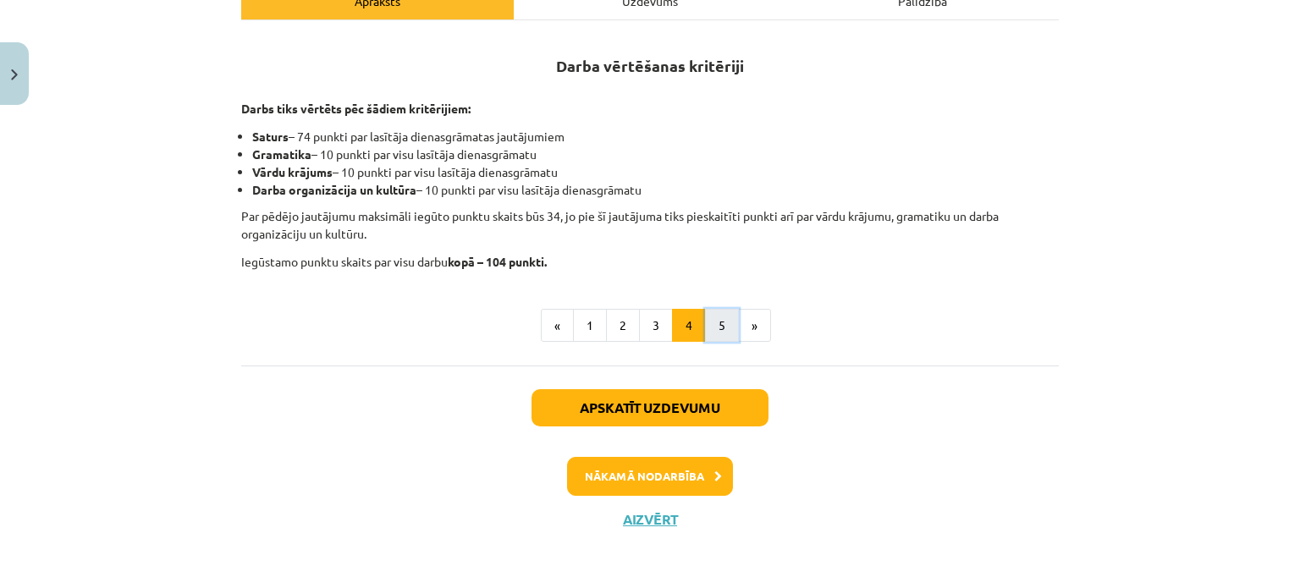
click at [721, 326] on button "5" at bounding box center [722, 326] width 34 height 34
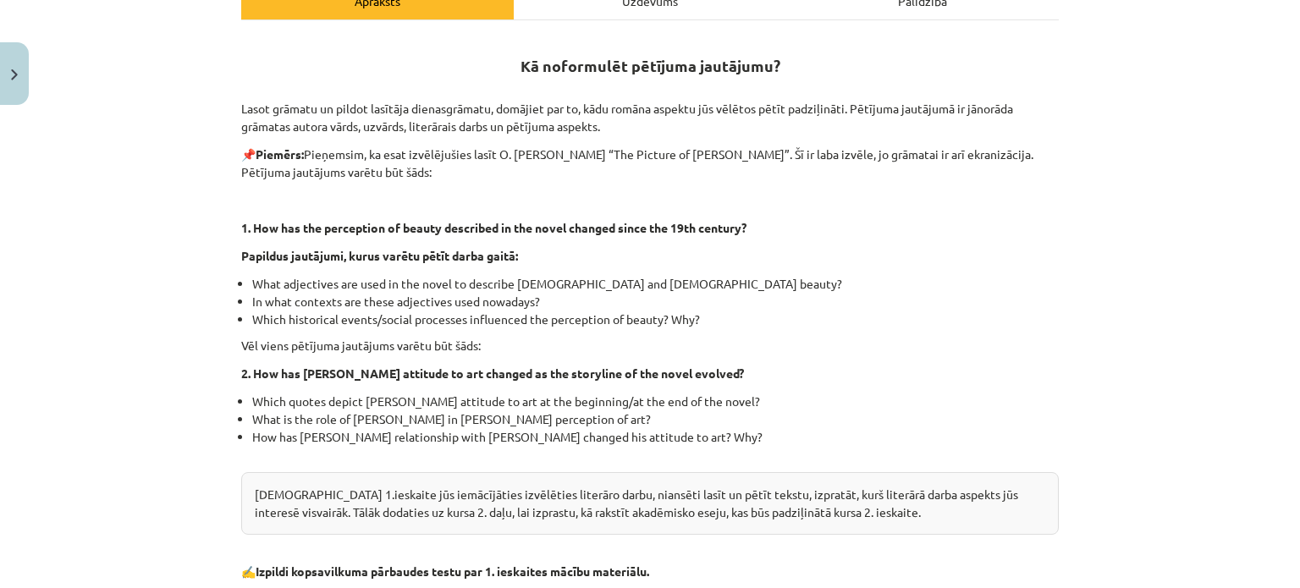
click at [721, 326] on li "Which historical events/social processes influenced the perception of beauty? W…" at bounding box center [655, 320] width 807 height 18
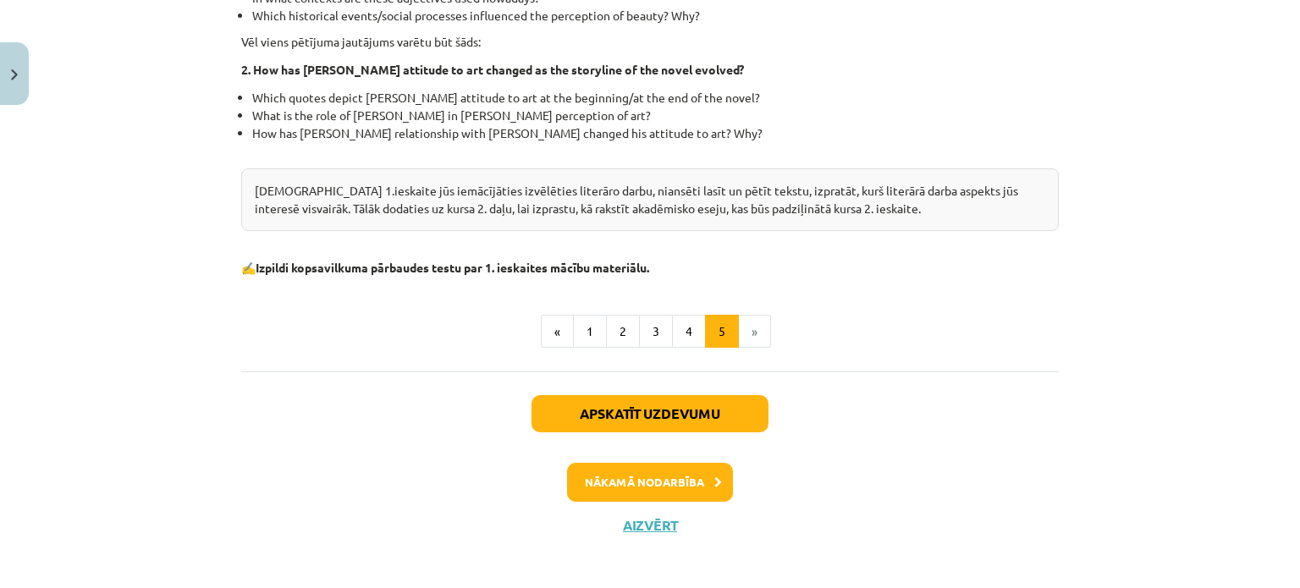
scroll to position [604, 0]
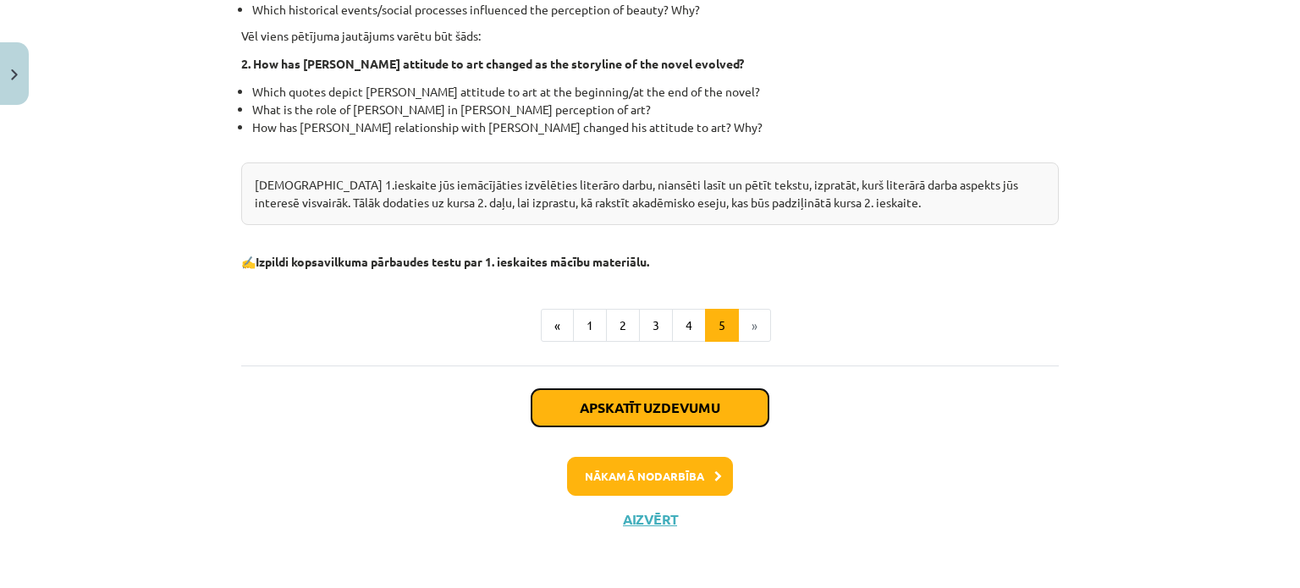
click at [657, 410] on button "Apskatīt uzdevumu" at bounding box center [649, 407] width 237 height 37
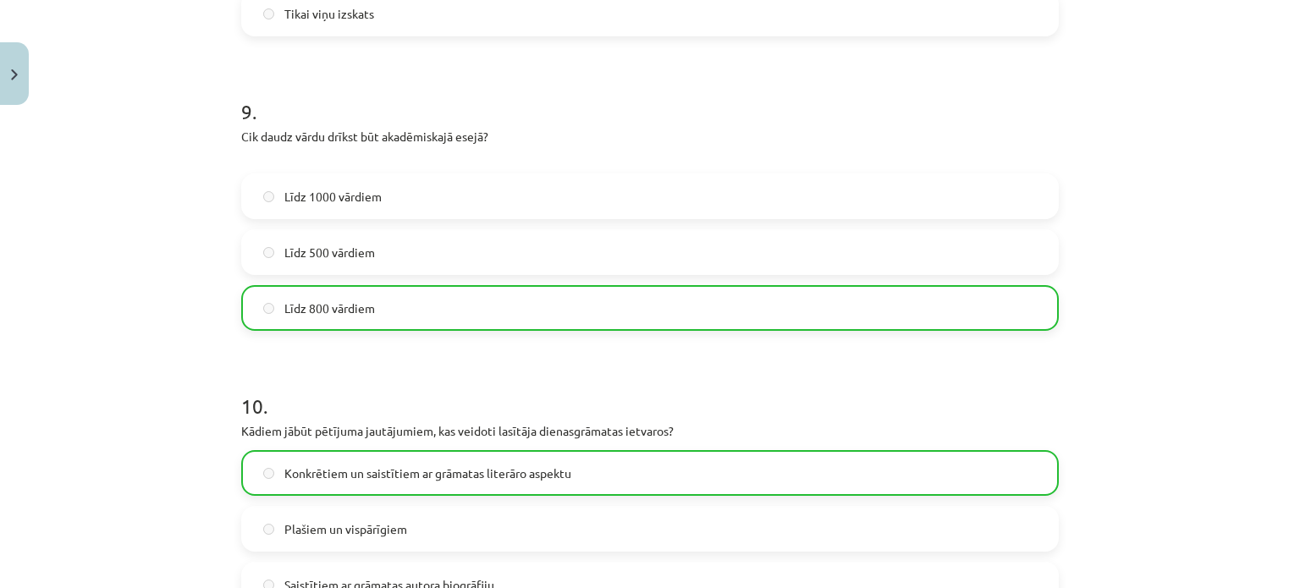
scroll to position [2776, 0]
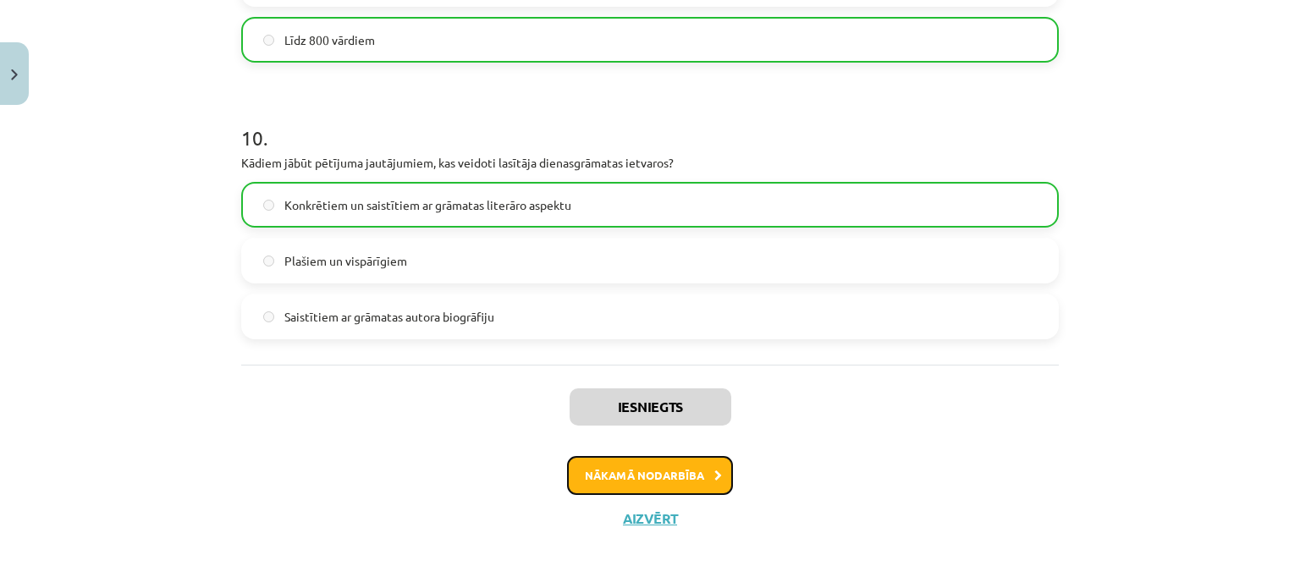
click at [641, 478] on button "Nākamā nodarbība" at bounding box center [650, 475] width 166 height 39
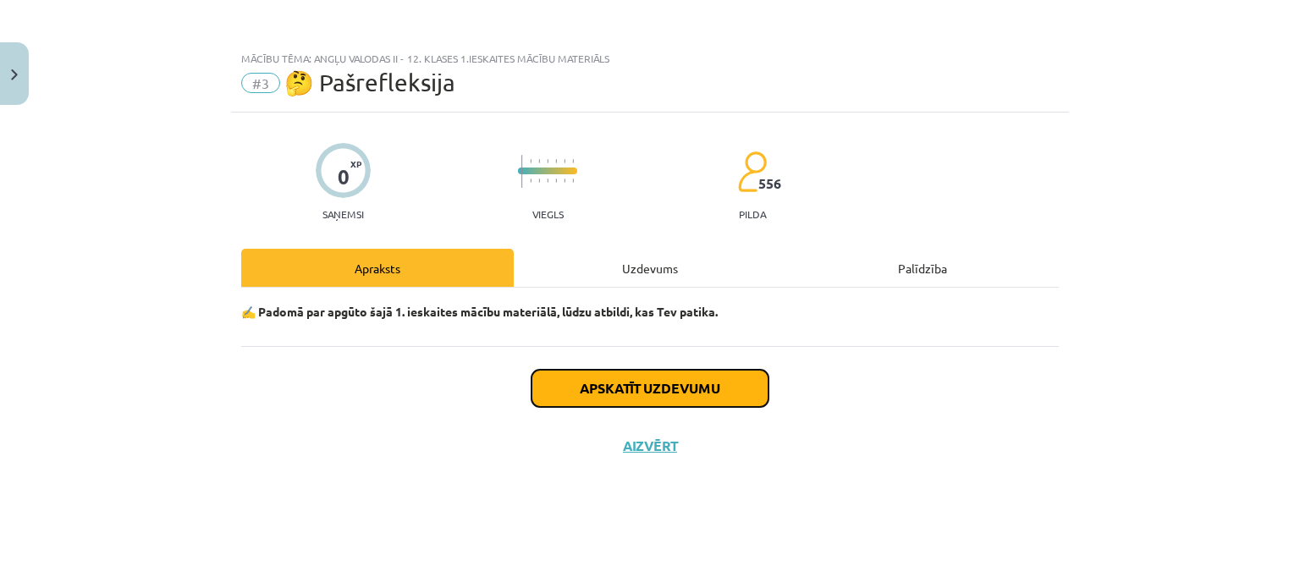
click at [683, 378] on button "Apskatīt uzdevumu" at bounding box center [649, 388] width 237 height 37
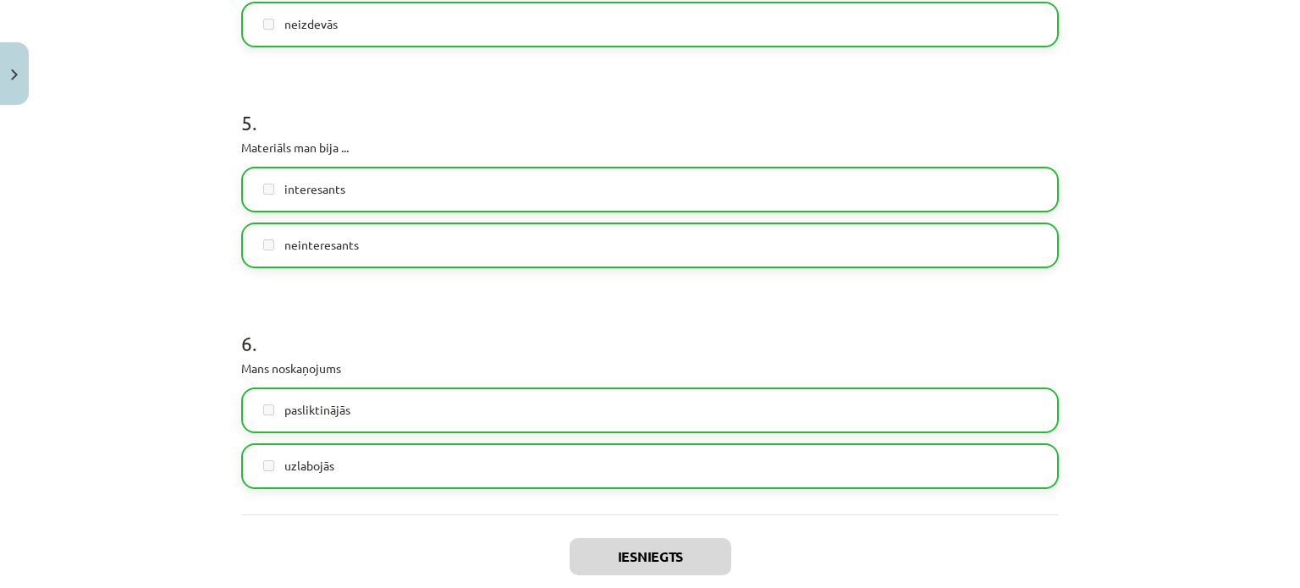
scroll to position [1523, 0]
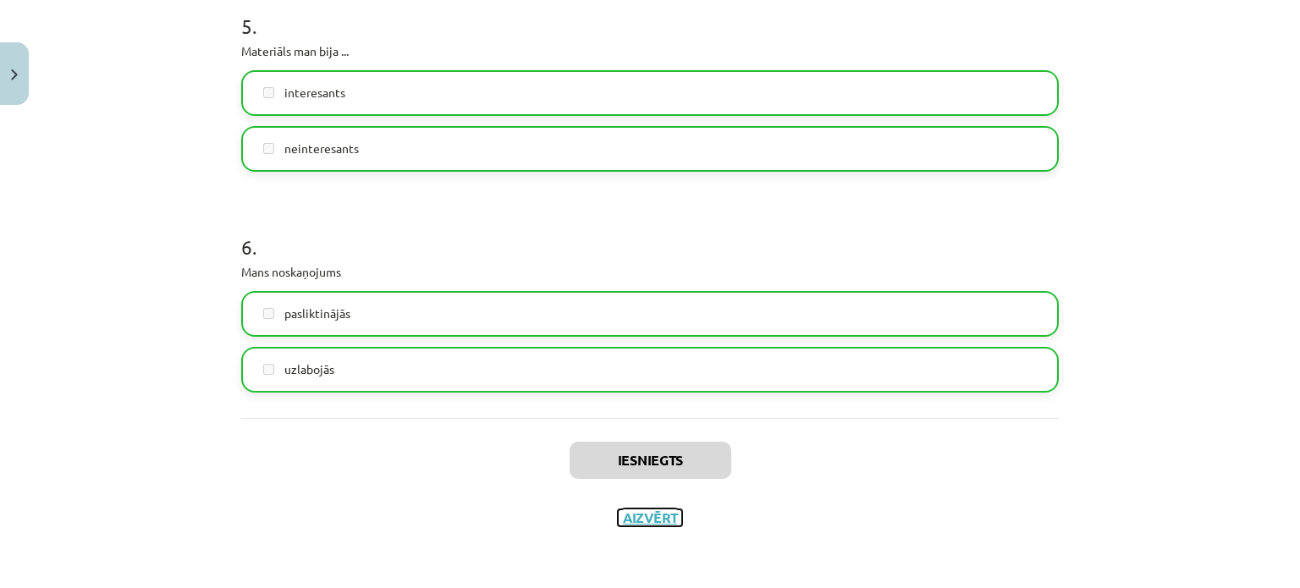
click at [643, 512] on button "Aizvērt" at bounding box center [650, 517] width 64 height 17
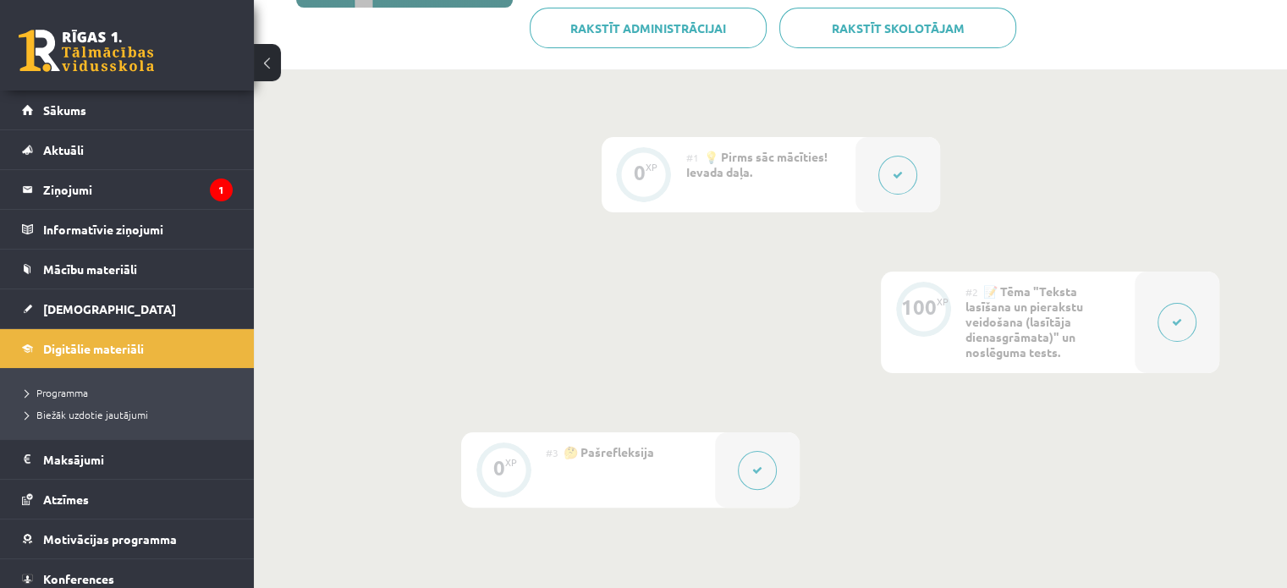
click at [1175, 317] on icon at bounding box center [1177, 322] width 10 height 10
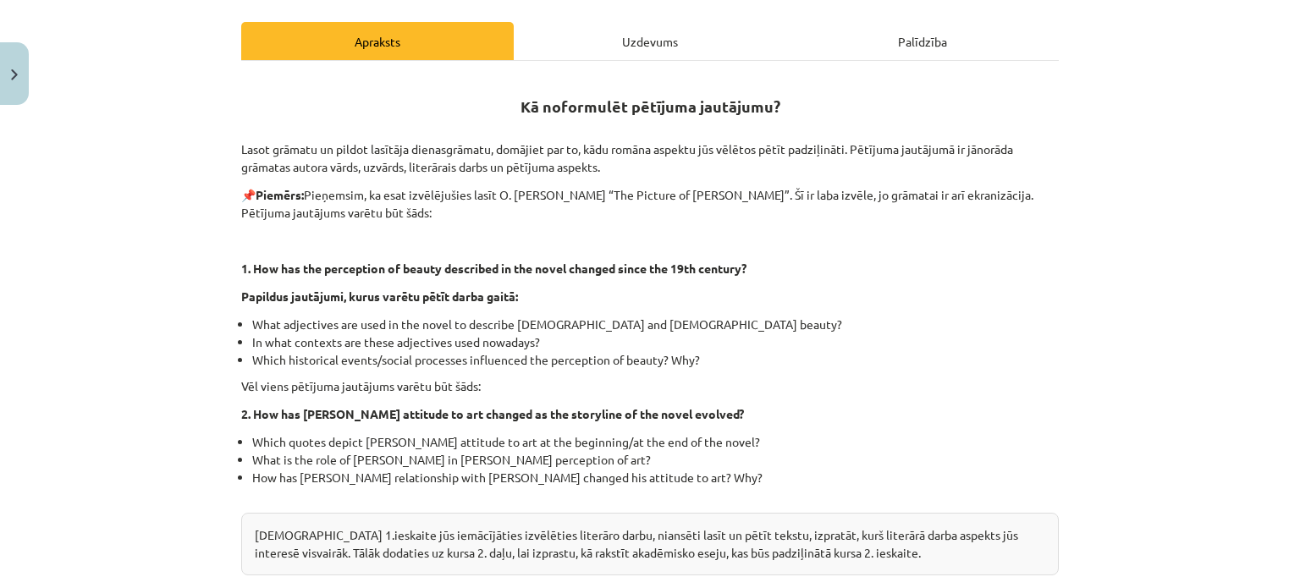
scroll to position [604, 0]
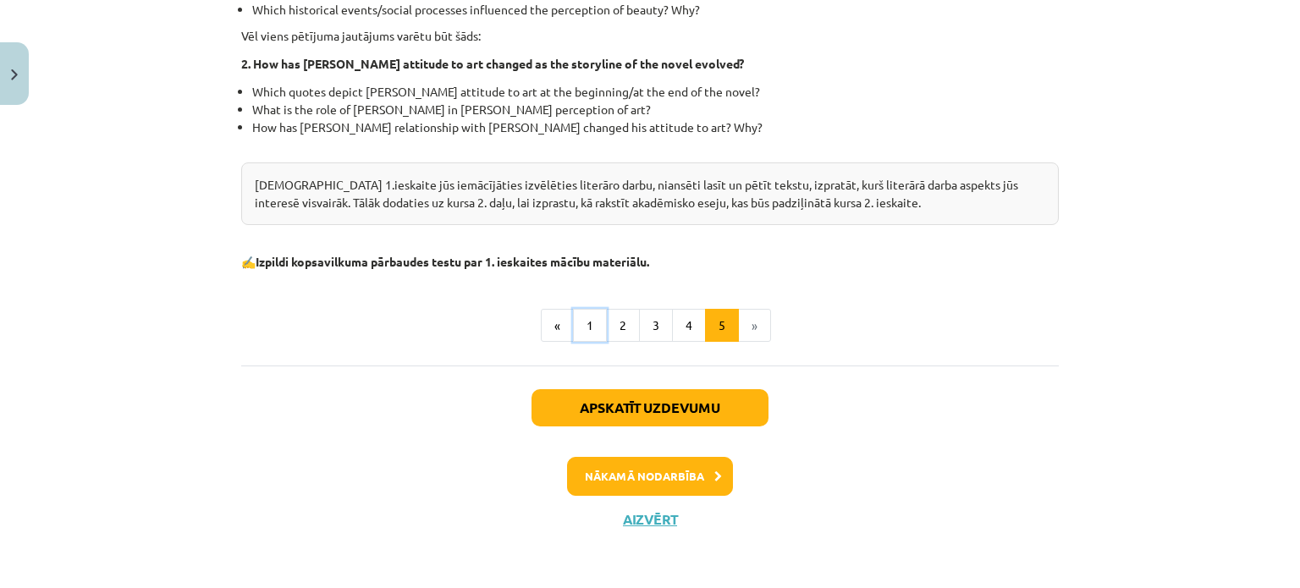
click at [594, 325] on button "1" at bounding box center [590, 326] width 34 height 34
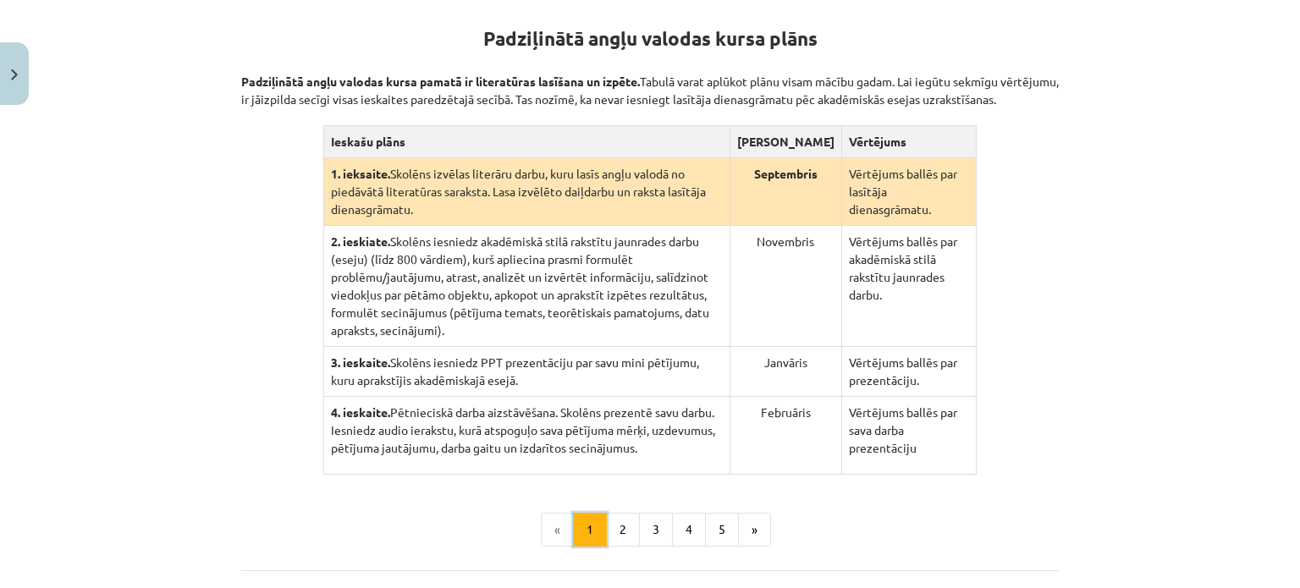
scroll to position [329, 0]
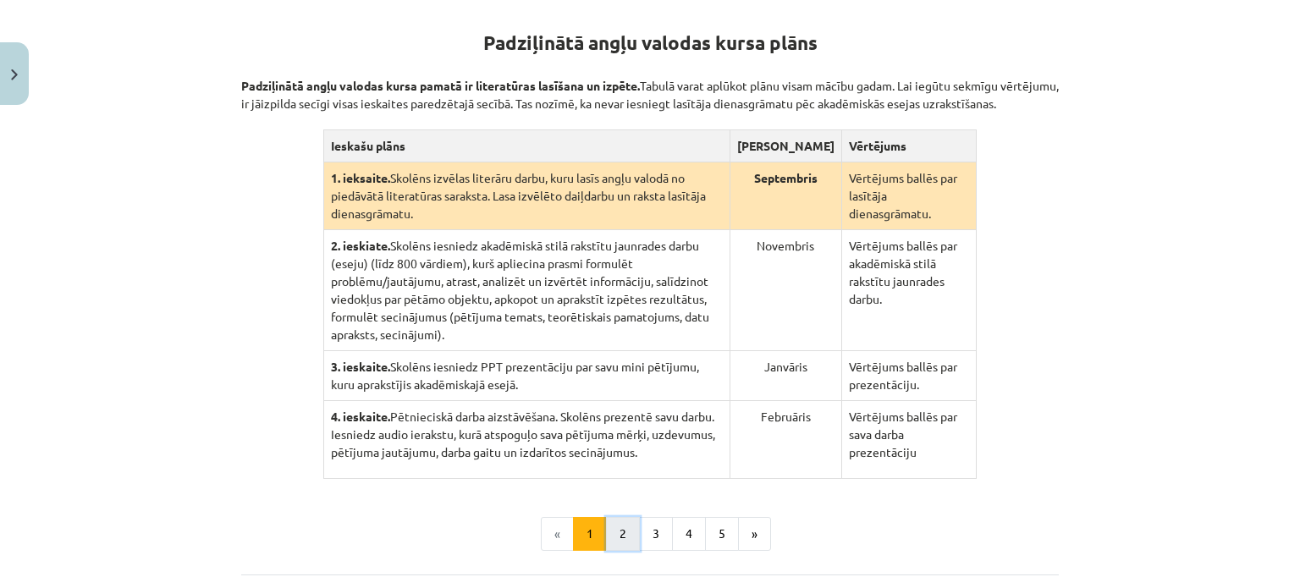
click at [623, 517] on button "2" at bounding box center [623, 534] width 34 height 34
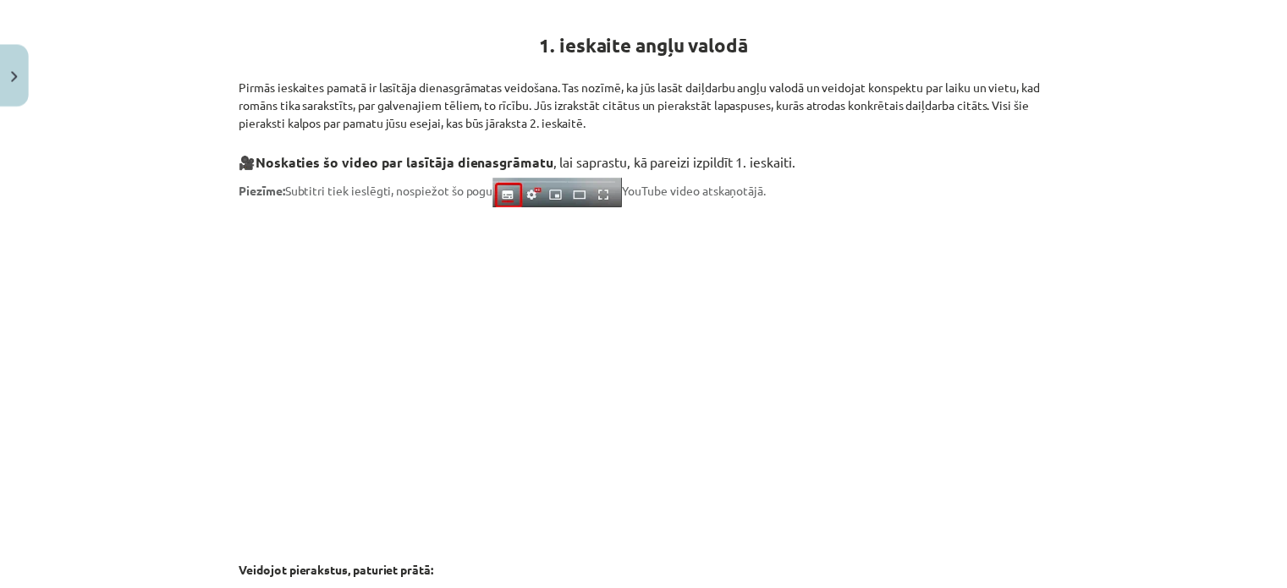
scroll to position [41, 0]
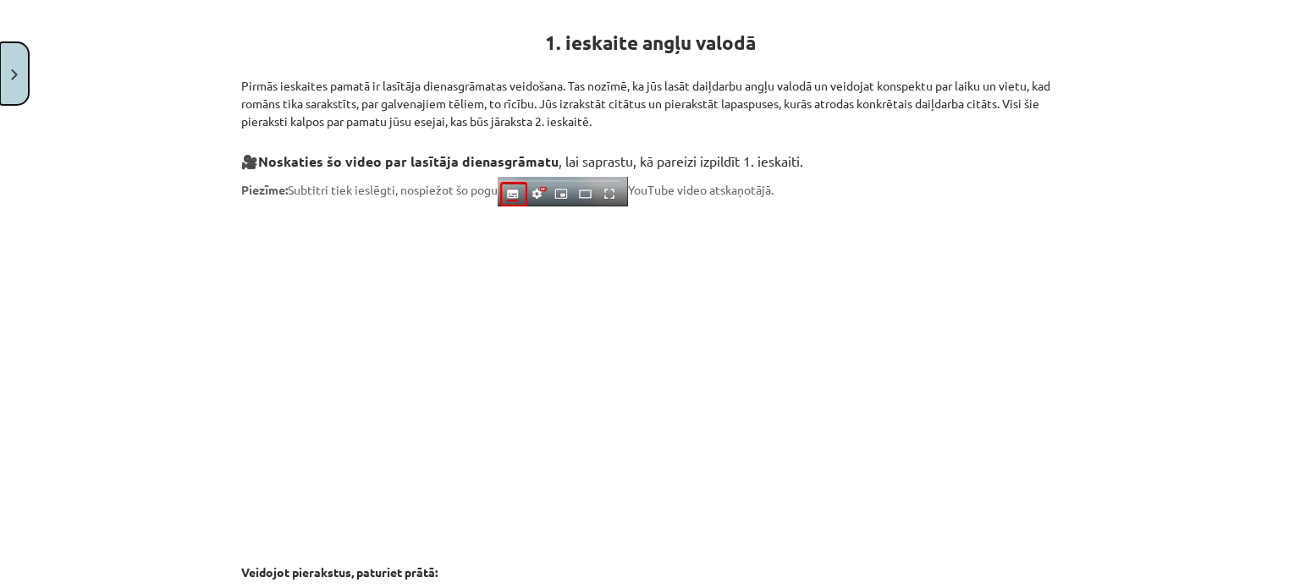
click at [0, 61] on button "Close" at bounding box center [14, 73] width 29 height 63
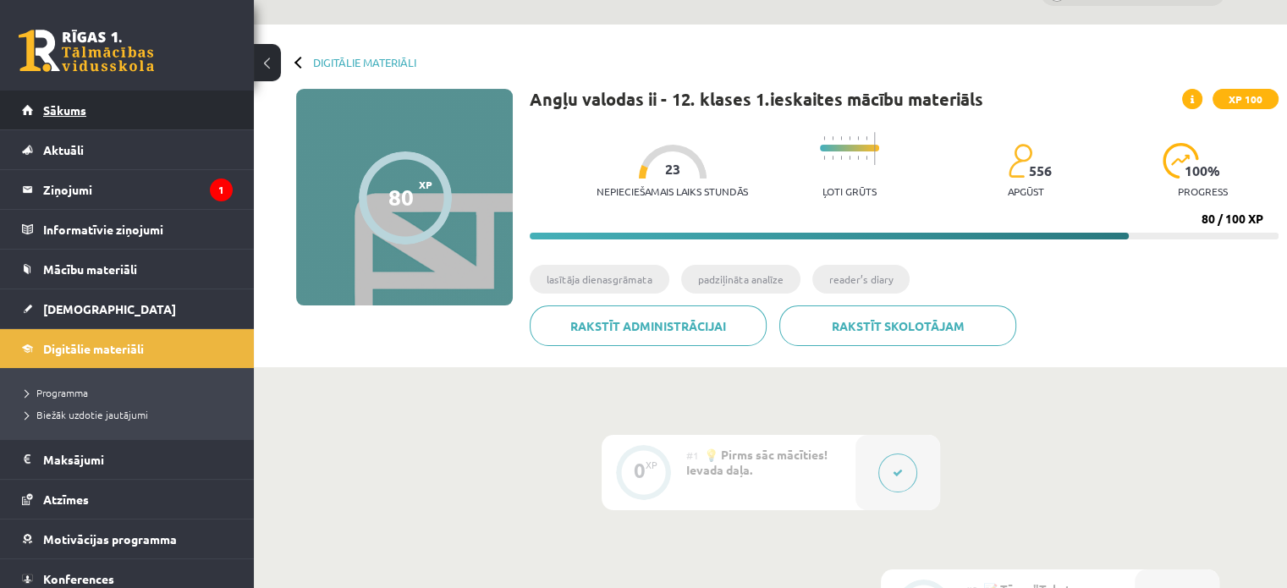
click at [68, 111] on span "Sākums" at bounding box center [64, 109] width 43 height 15
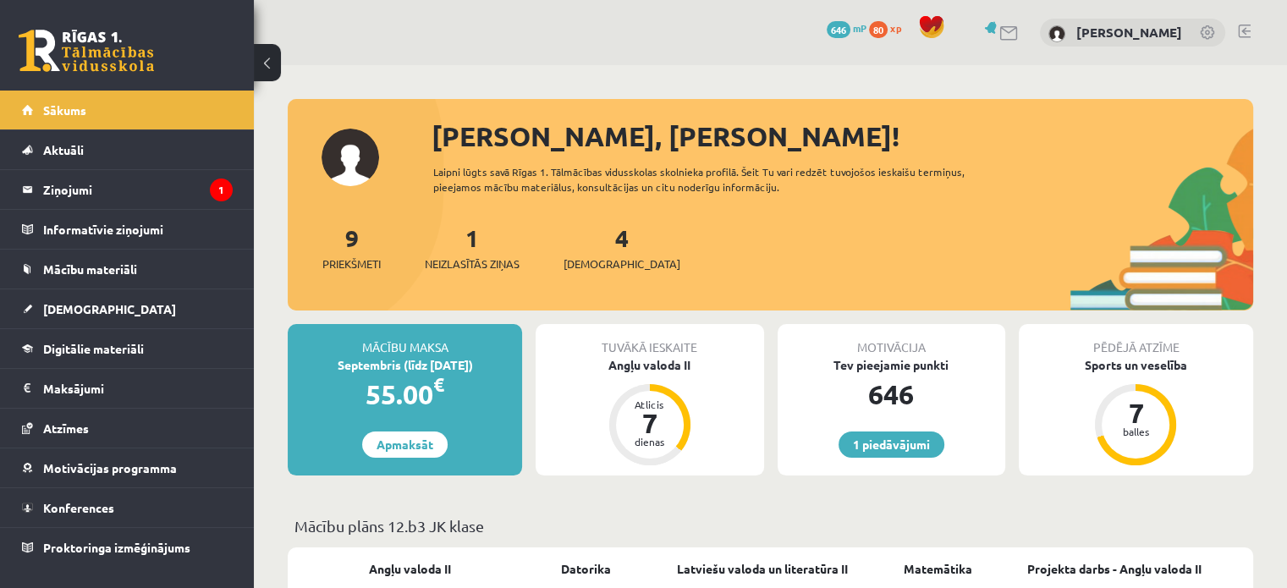
click at [462, 251] on div "1 Neizlasītās ziņas" at bounding box center [472, 246] width 95 height 52
click at [186, 196] on legend "Ziņojumi 1" at bounding box center [138, 189] width 190 height 39
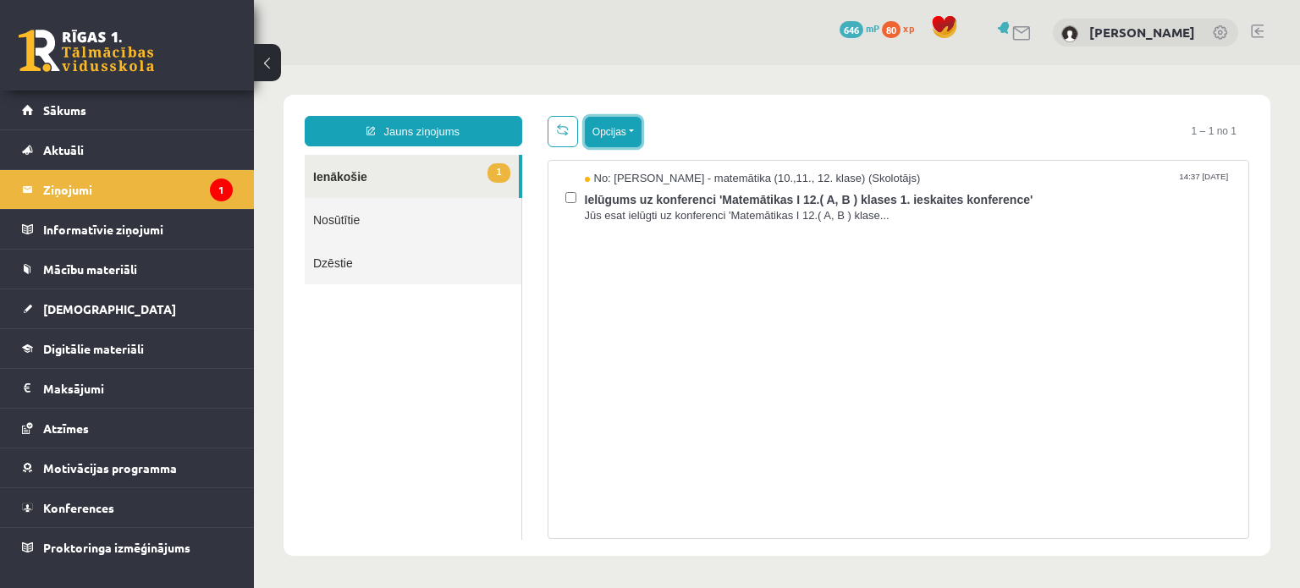
click at [597, 138] on button "Opcijas" at bounding box center [613, 132] width 57 height 30
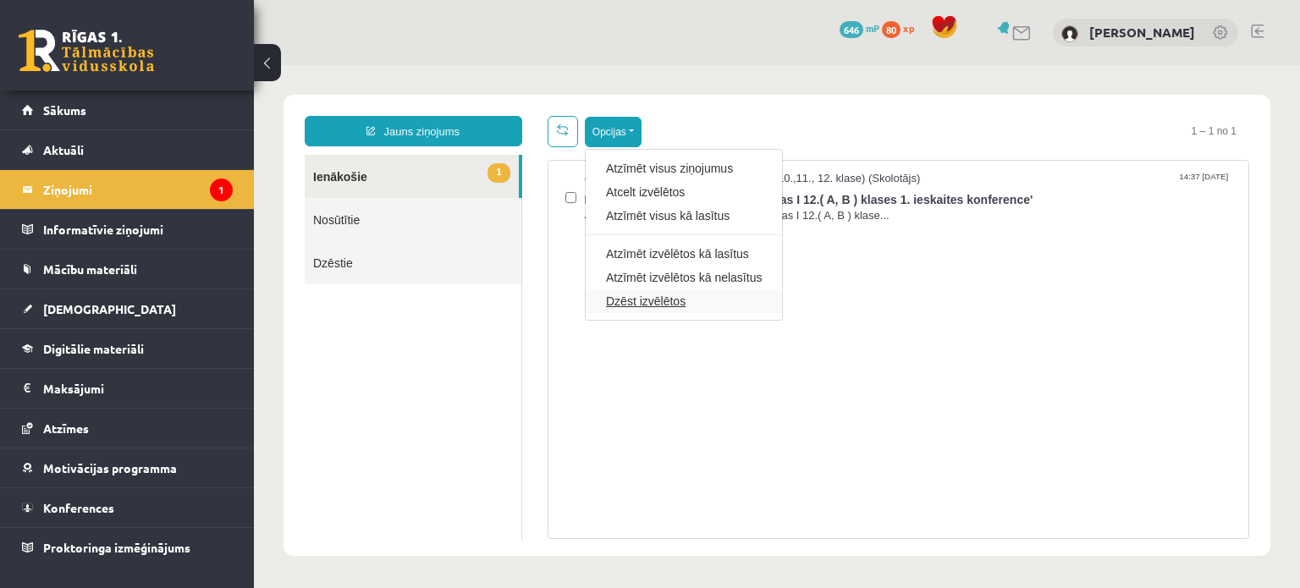
click at [626, 300] on link "Dzēst izvēlētos" at bounding box center [684, 301] width 156 height 17
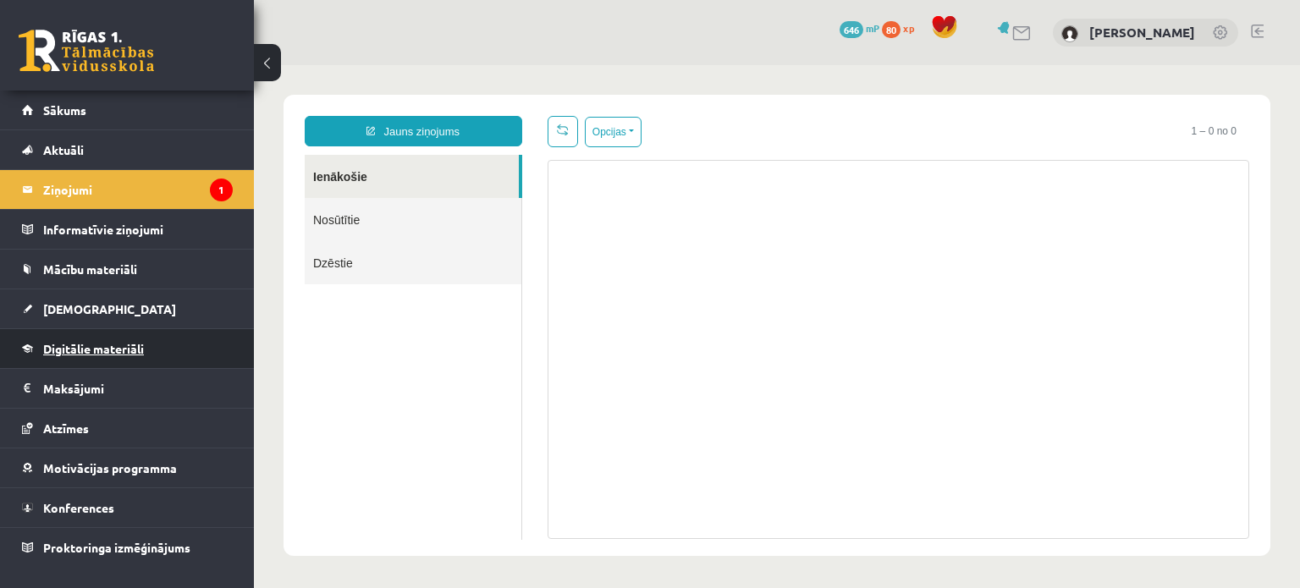
click at [103, 354] on span "Digitālie materiāli" at bounding box center [93, 348] width 101 height 15
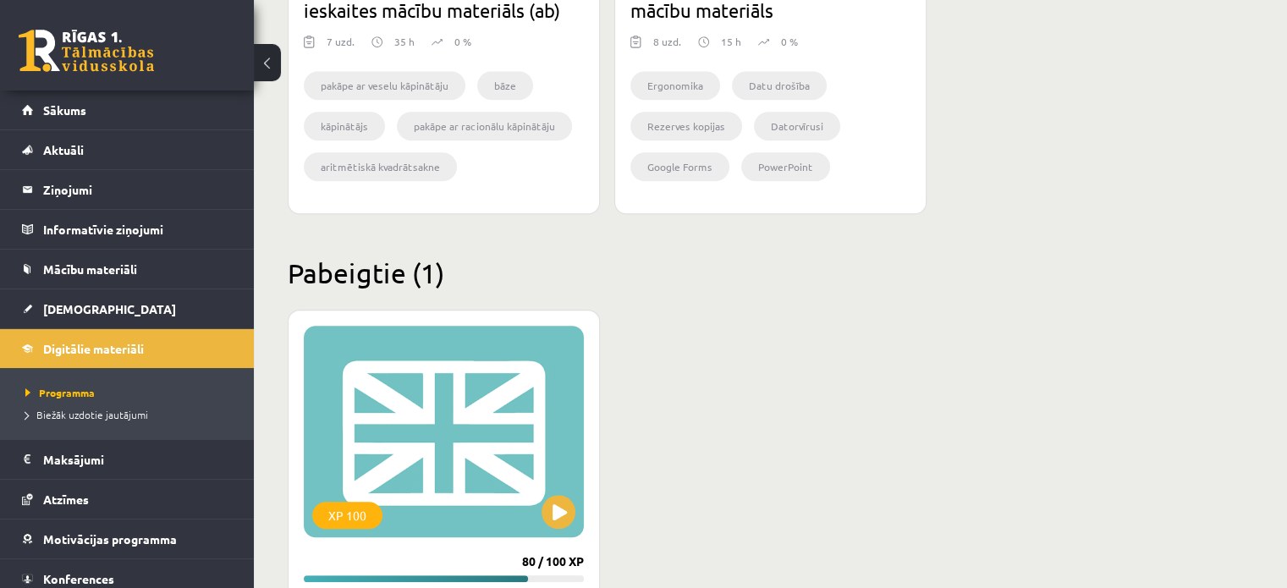
scroll to position [1544, 0]
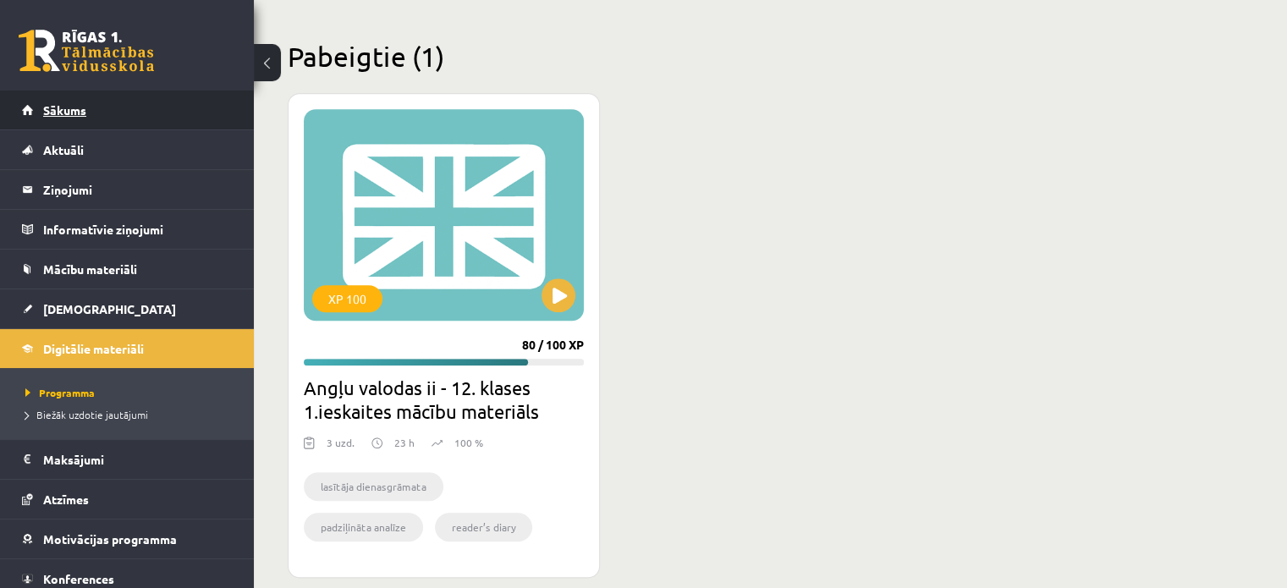
click at [51, 117] on link "Sākums" at bounding box center [127, 110] width 211 height 39
